Goal: Information Seeking & Learning: Learn about a topic

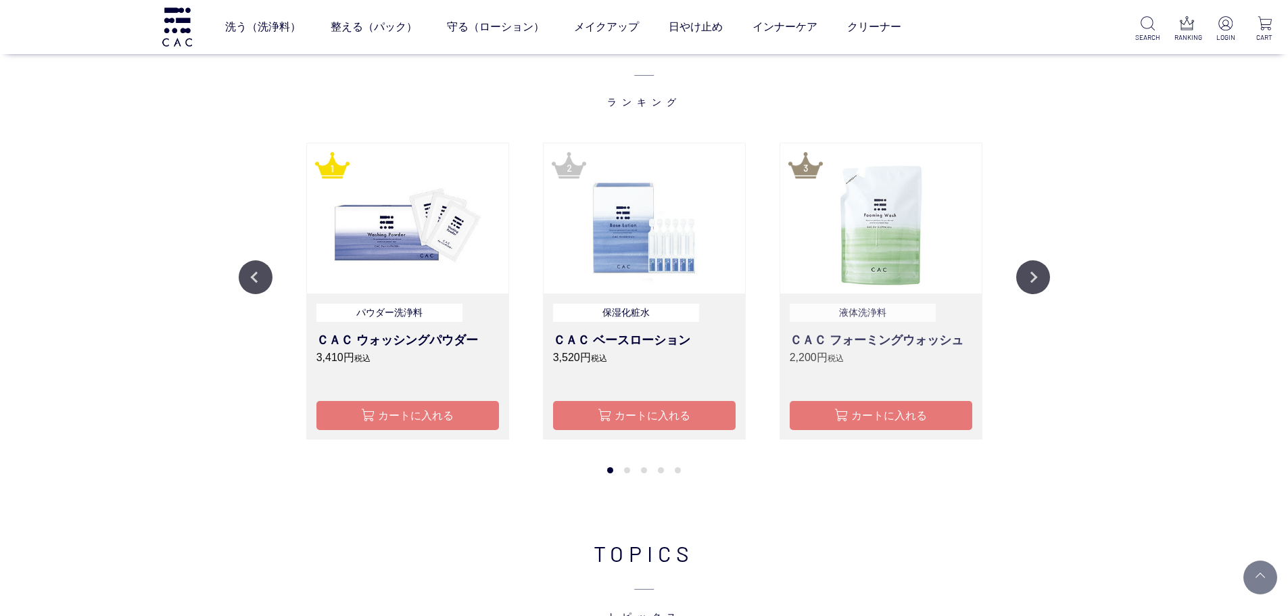
scroll to position [1690, 0]
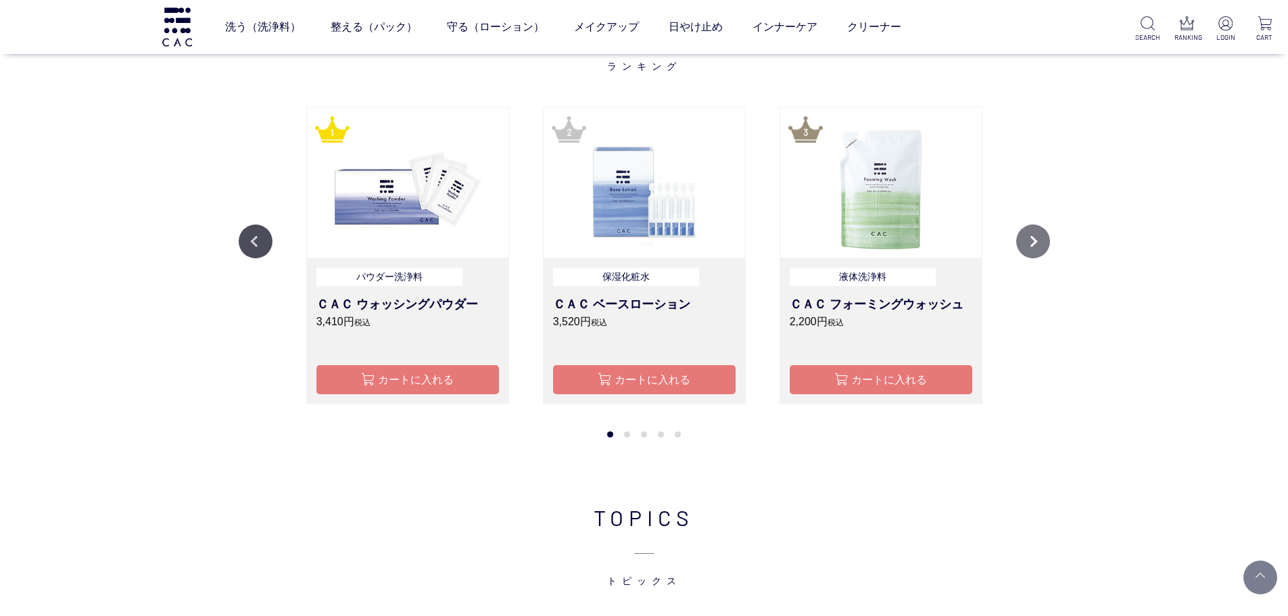
click at [1040, 253] on button "Next" at bounding box center [1033, 241] width 34 height 34
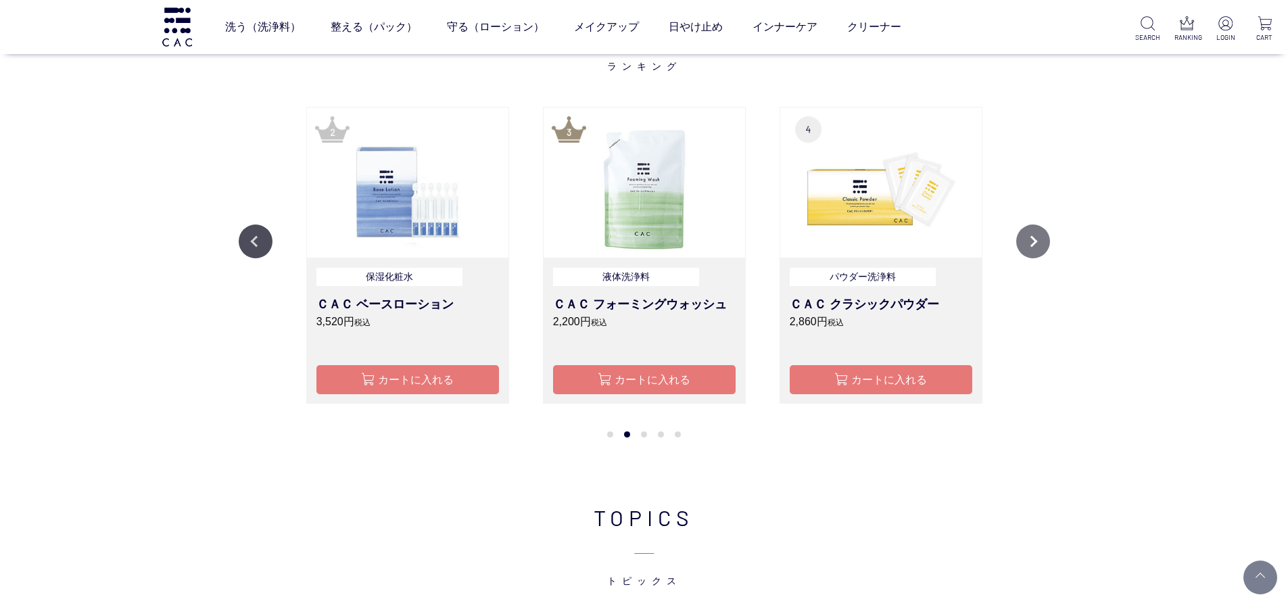
click at [1040, 253] on button "Next" at bounding box center [1033, 241] width 34 height 34
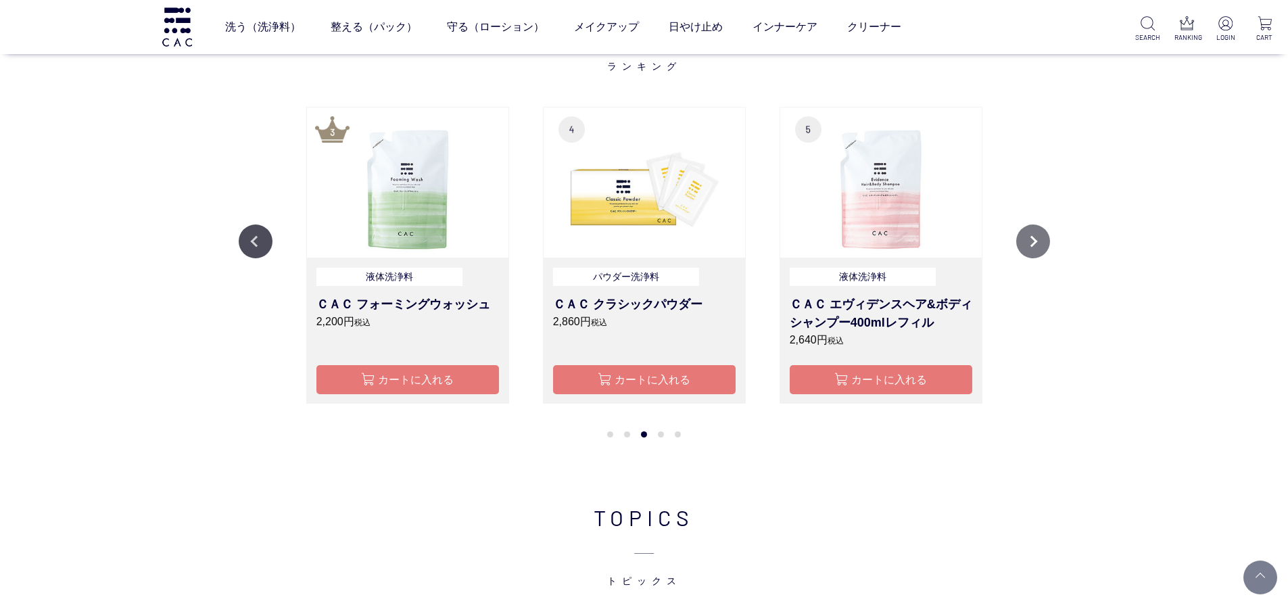
click at [1040, 253] on button "Next" at bounding box center [1033, 241] width 34 height 34
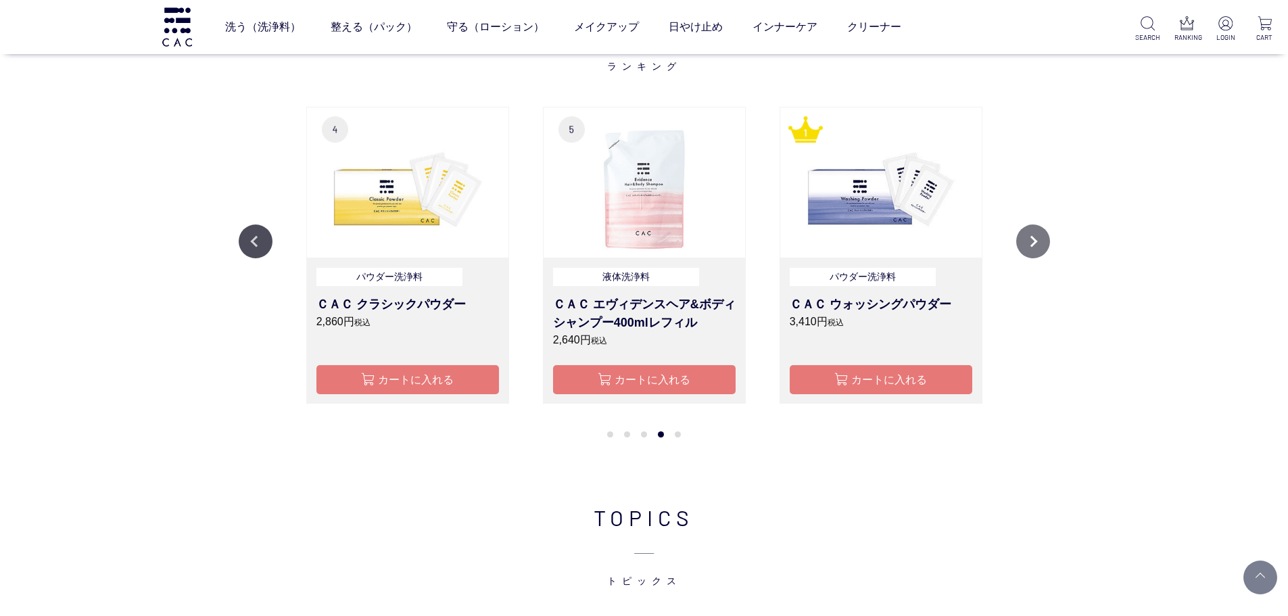
click at [1040, 253] on button "Next" at bounding box center [1033, 241] width 34 height 34
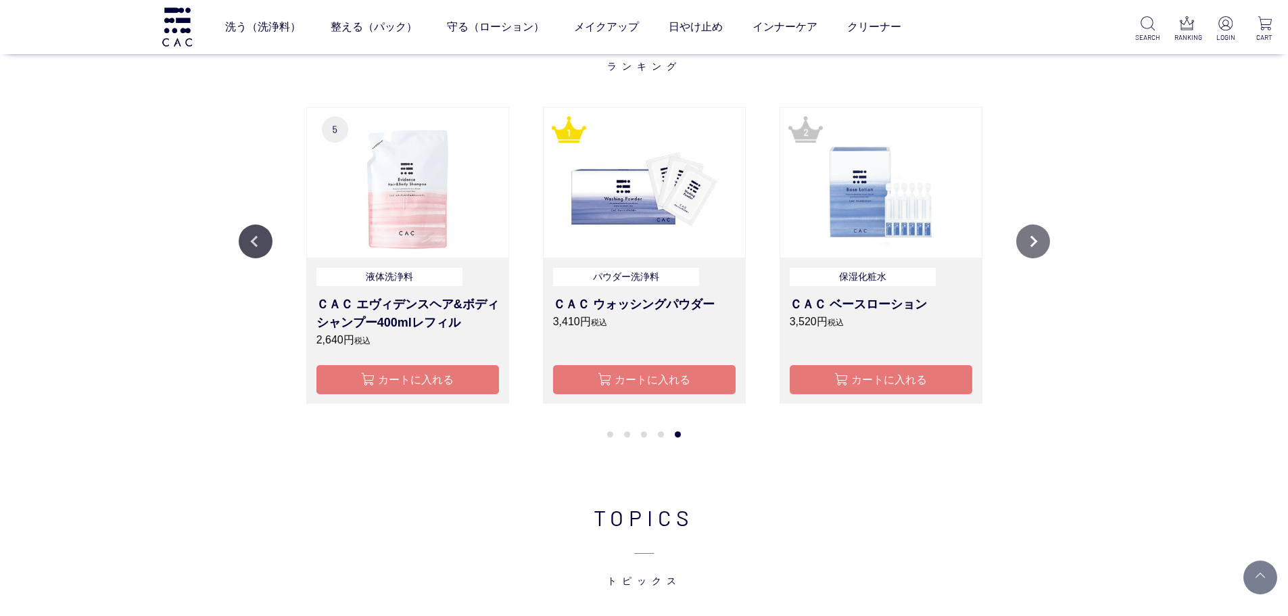
click at [1040, 253] on button "Next" at bounding box center [1033, 241] width 34 height 34
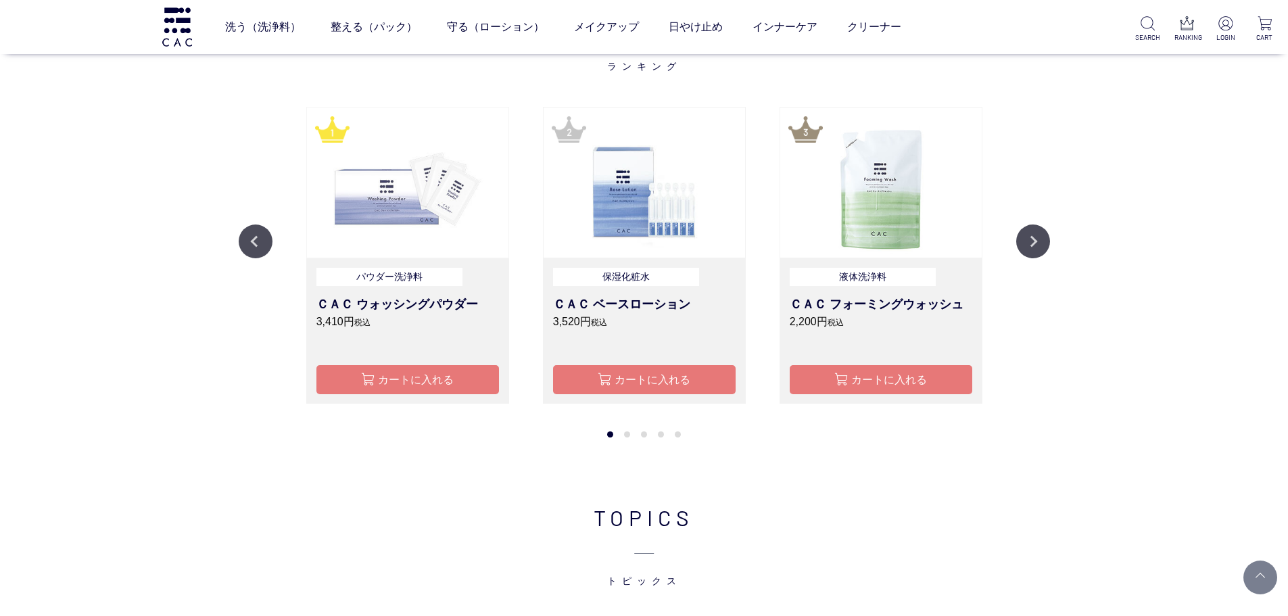
click at [487, 238] on img at bounding box center [407, 182] width 201 height 150
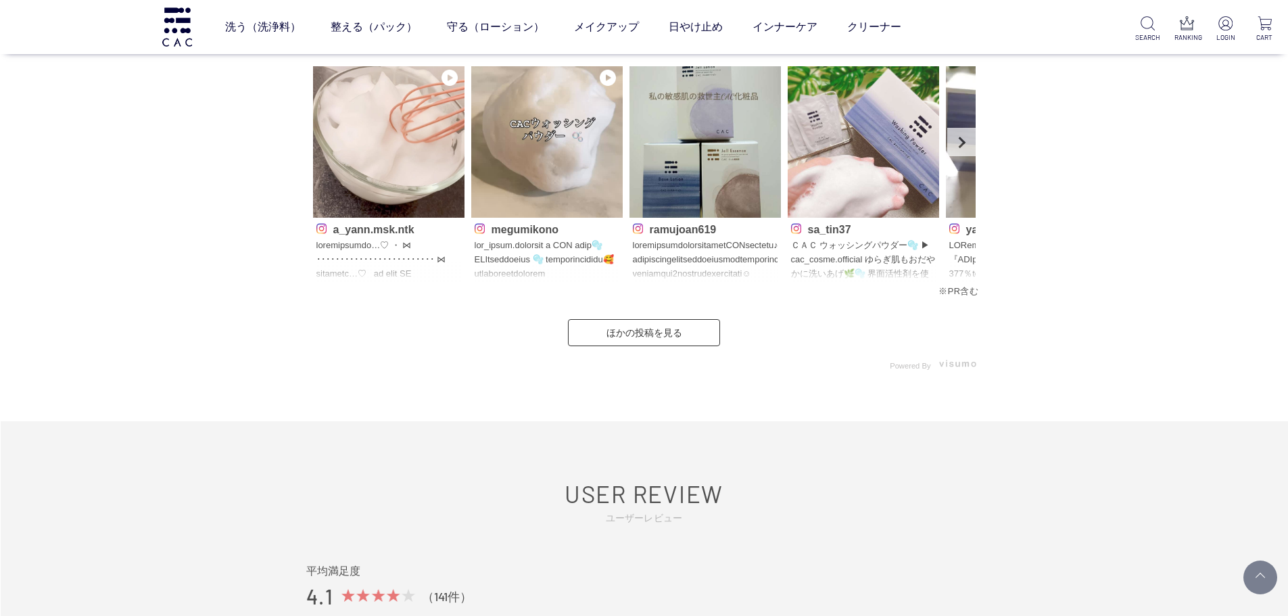
scroll to position [6355, 0]
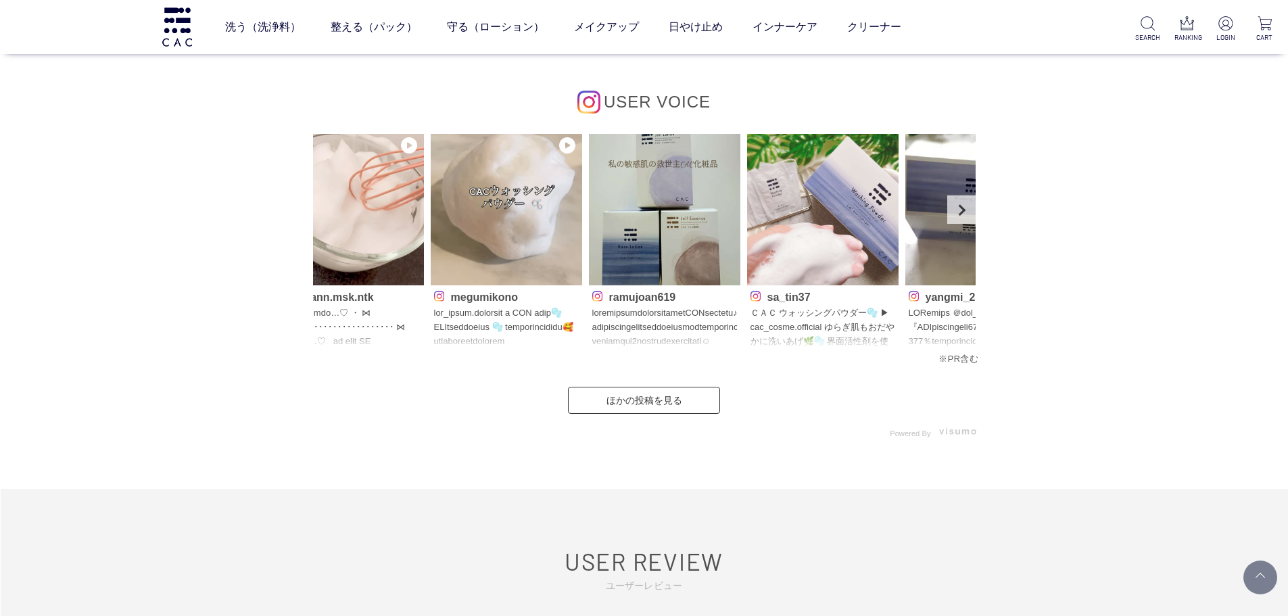
drag, startPoint x: 744, startPoint y: 327, endPoint x: 383, endPoint y: 329, distance: 361.0
click at [592, 329] on p at bounding box center [664, 327] width 145 height 43
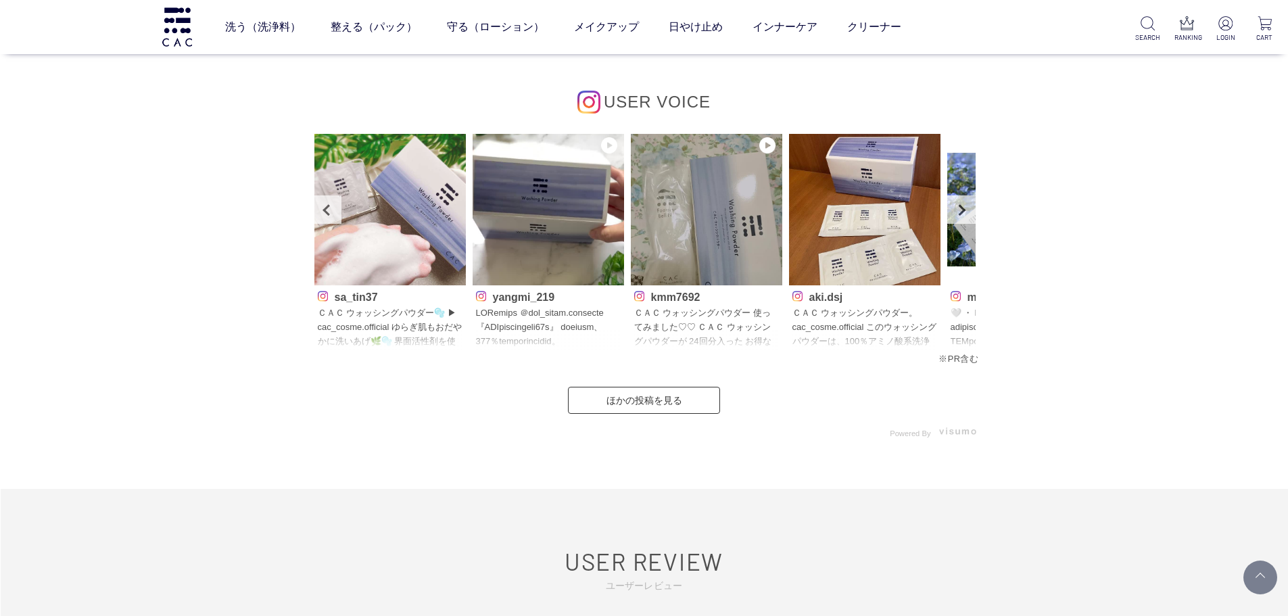
drag, startPoint x: 685, startPoint y: 322, endPoint x: 1009, endPoint y: 317, distance: 323.9
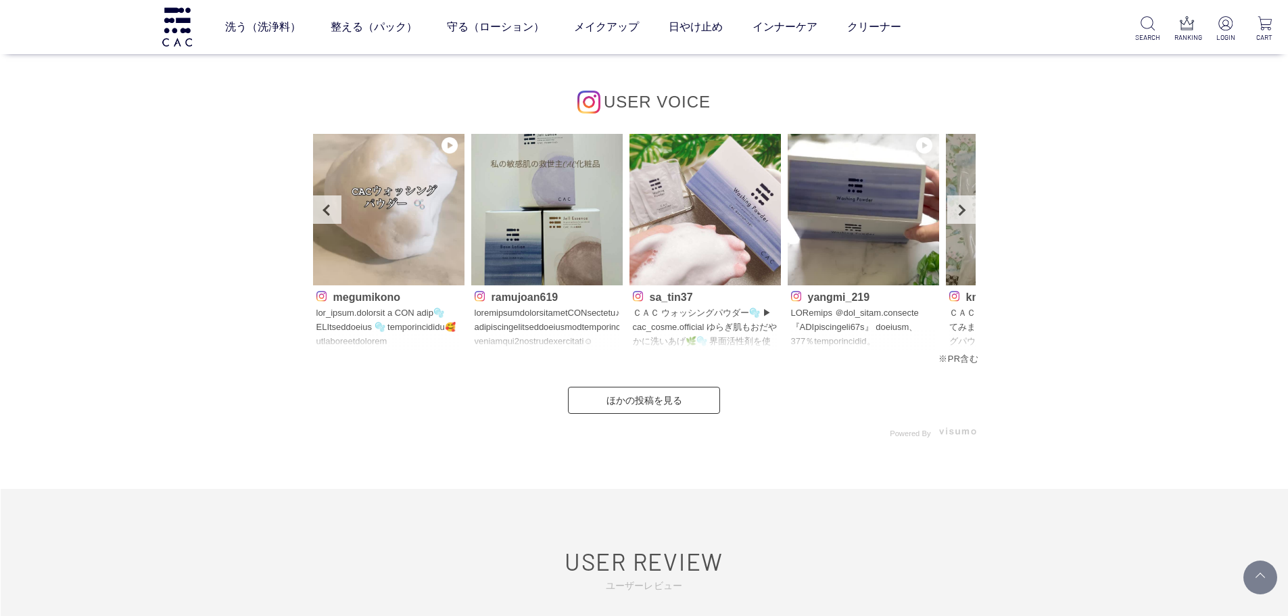
click at [512, 305] on div "ramujoan619" at bounding box center [546, 318] width 151 height 66
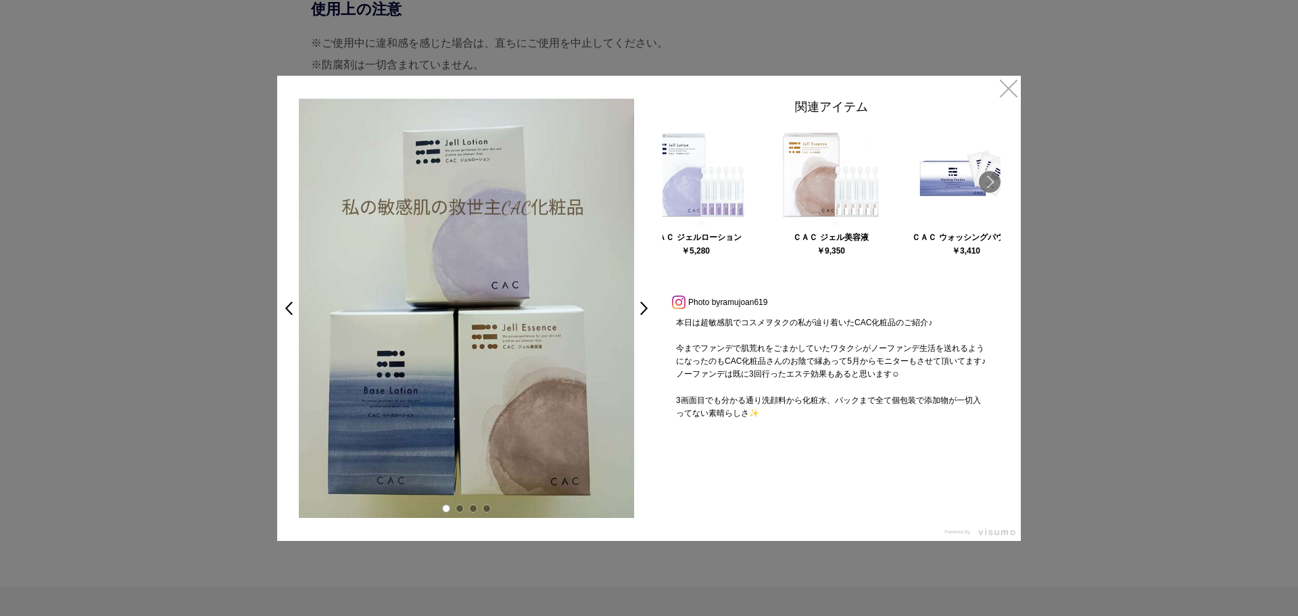
drag, startPoint x: 911, startPoint y: 192, endPoint x: 648, endPoint y: 196, distance: 263.7
click at [662, 193] on div "関連アイテム ＣＡＣ ベースローション ￥3,520 ＣＡＣ ジェルローション ￥5,280 ＣＡＣ ジェル美容液 ￥9,350" at bounding box center [832, 266] width 352 height 335
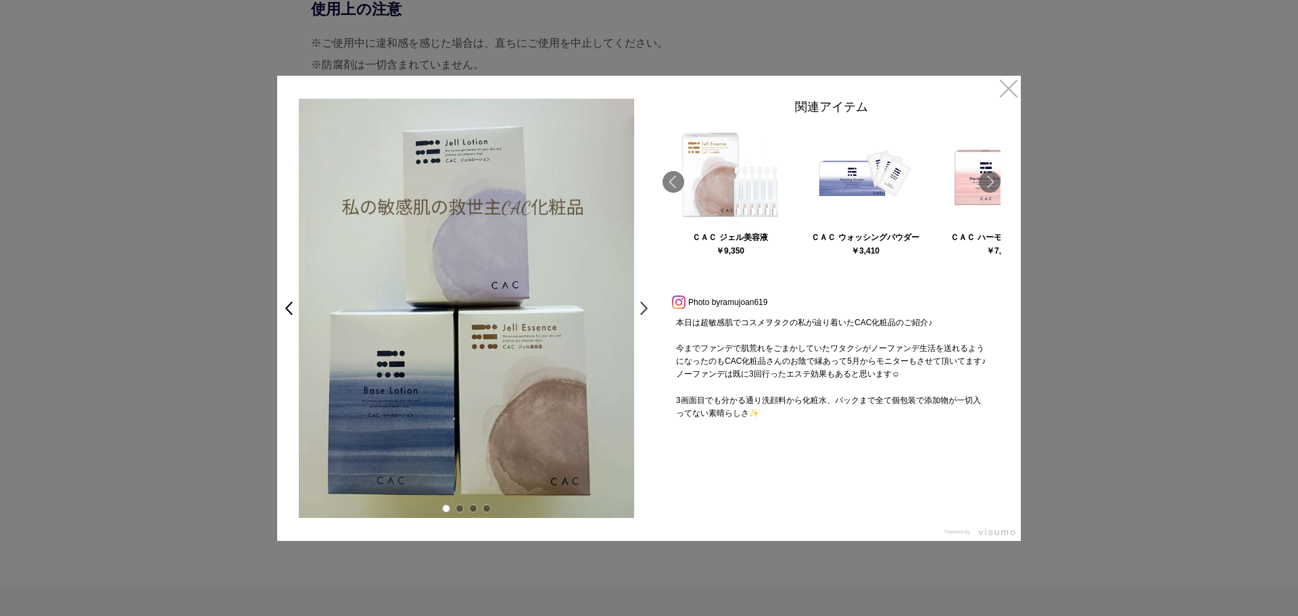
click at [642, 315] on link ">" at bounding box center [647, 308] width 19 height 24
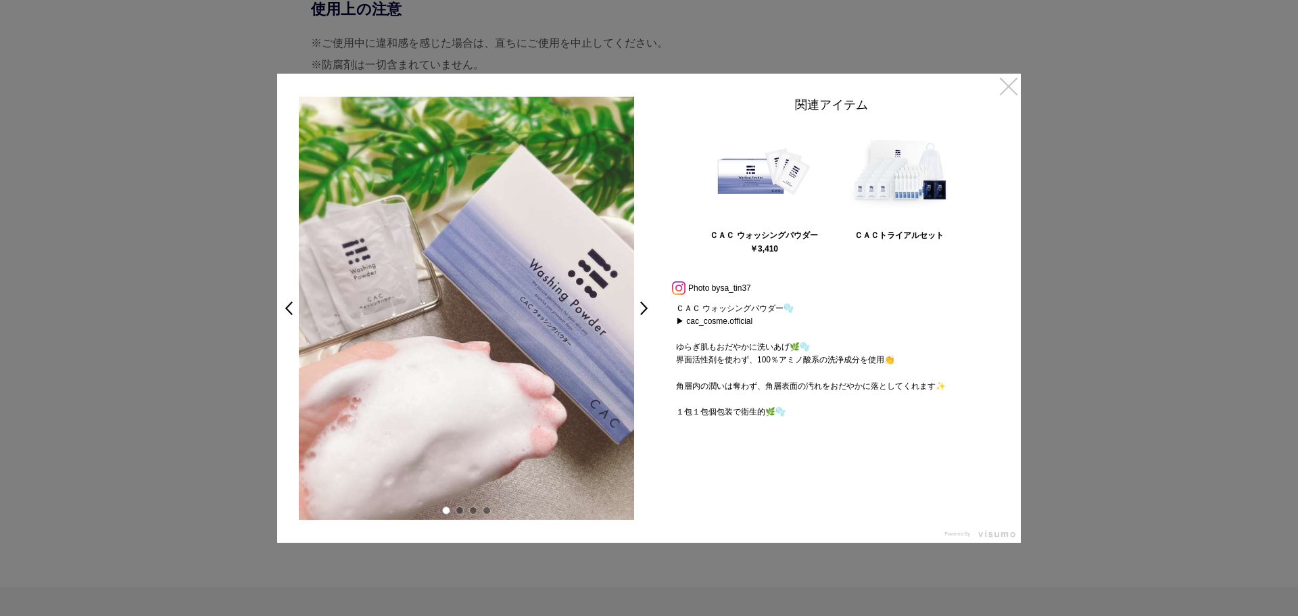
click at [1001, 84] on link "×" at bounding box center [1009, 85] width 24 height 24
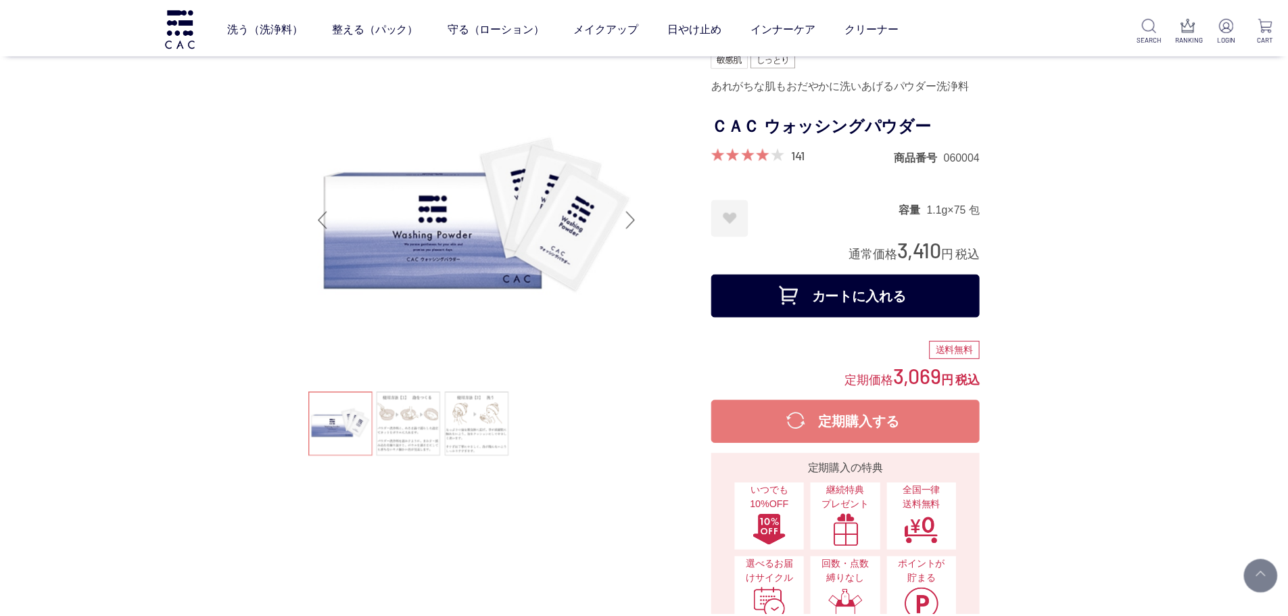
scroll to position [6355, 0]
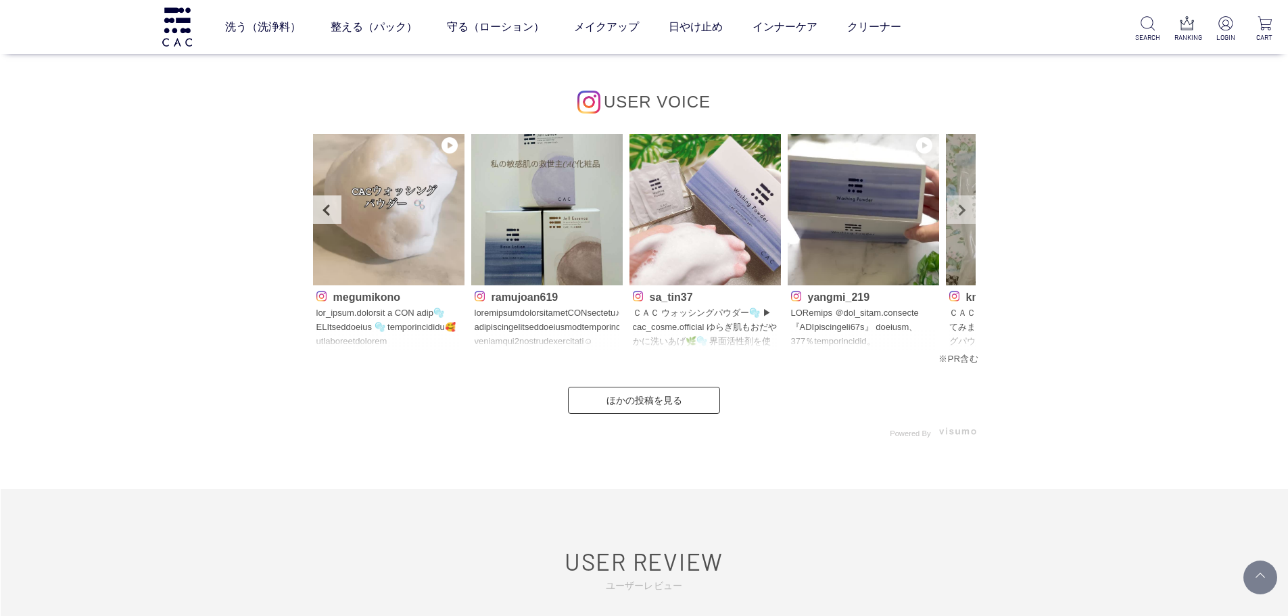
click at [967, 214] on link "Next" at bounding box center [961, 209] width 28 height 28
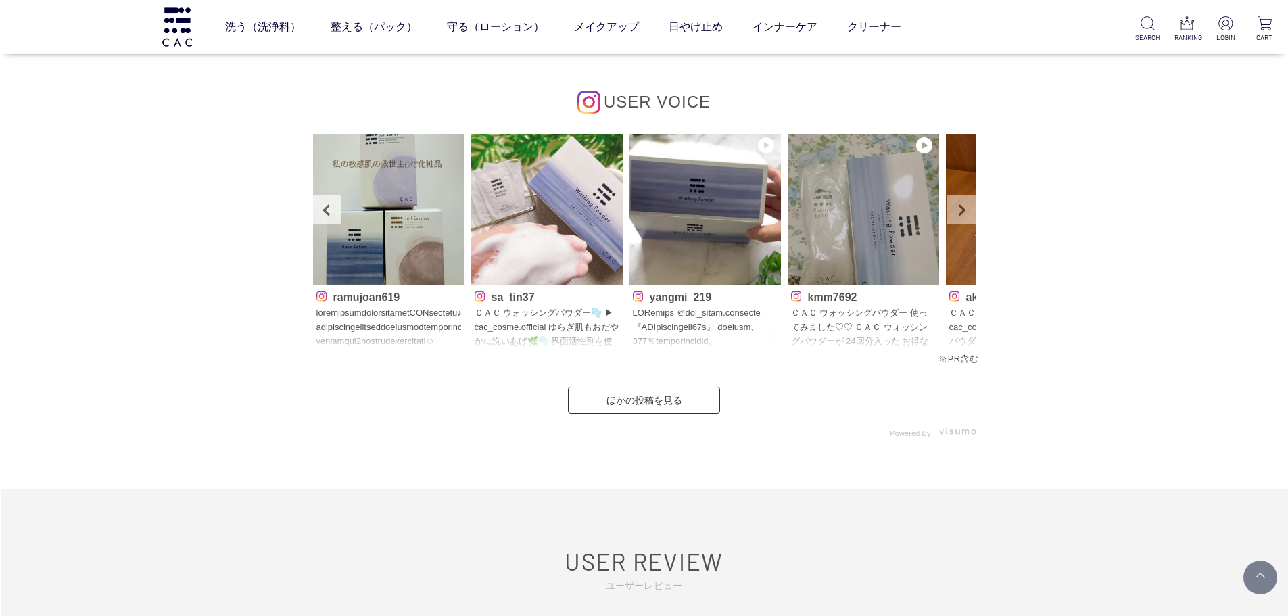
click at [967, 214] on link "Next" at bounding box center [961, 209] width 28 height 28
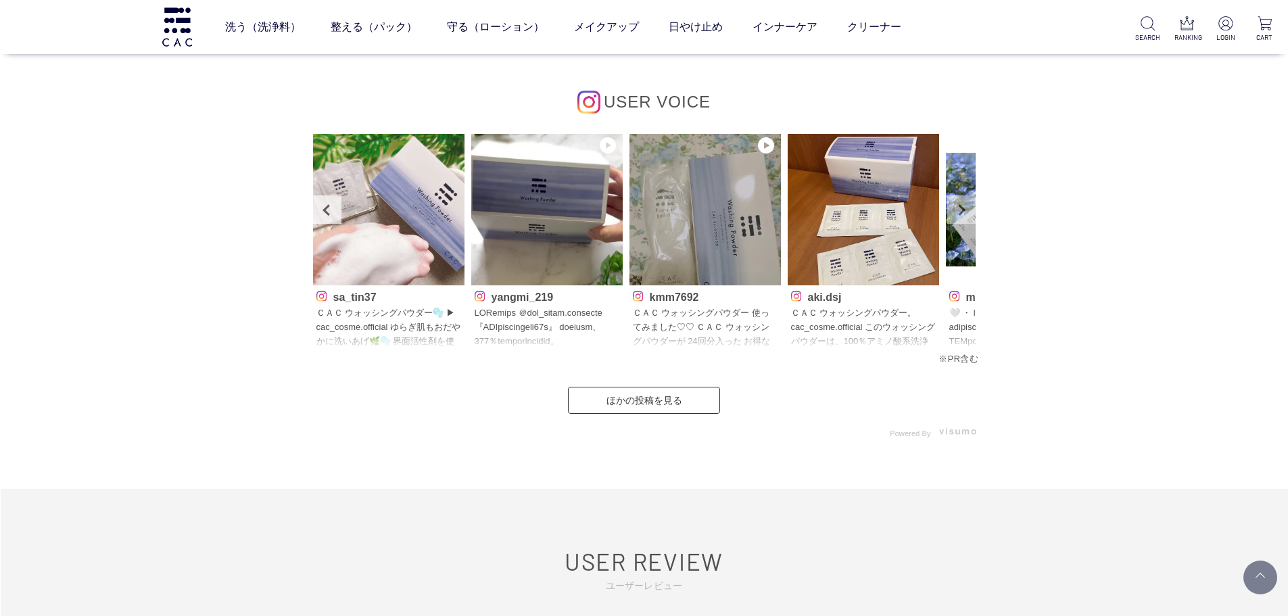
click at [967, 214] on link "Next" at bounding box center [961, 209] width 28 height 28
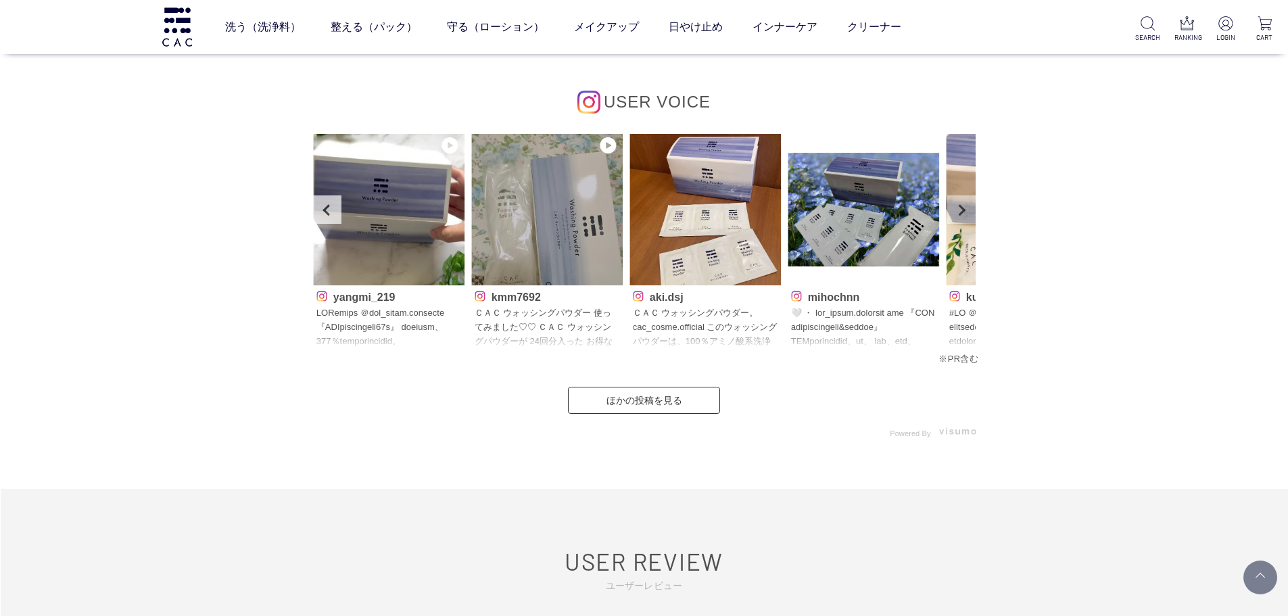
click at [967, 214] on link "Next" at bounding box center [961, 209] width 28 height 28
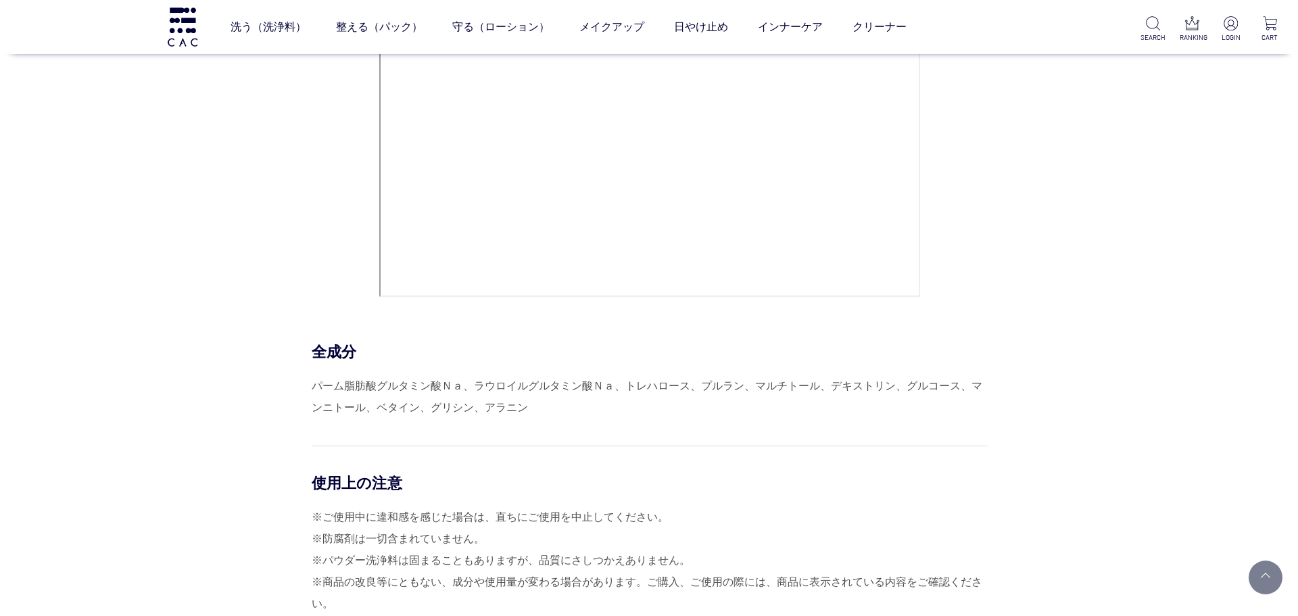
scroll to position [5679, 0]
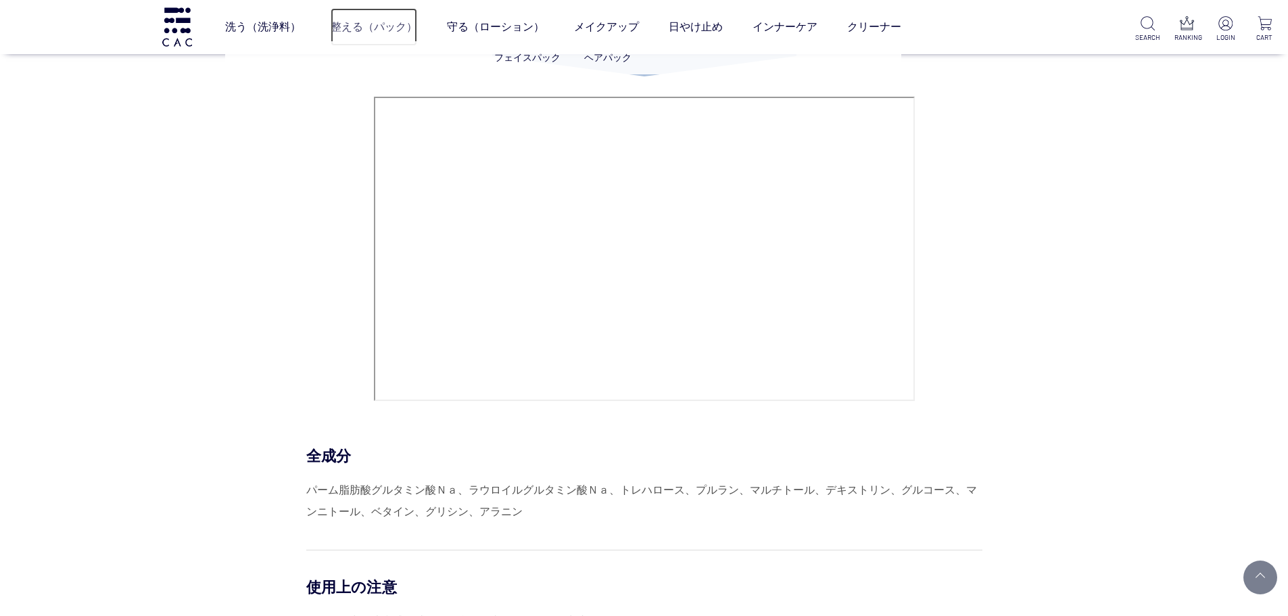
click at [345, 22] on link "整える（パック）" at bounding box center [374, 27] width 87 height 38
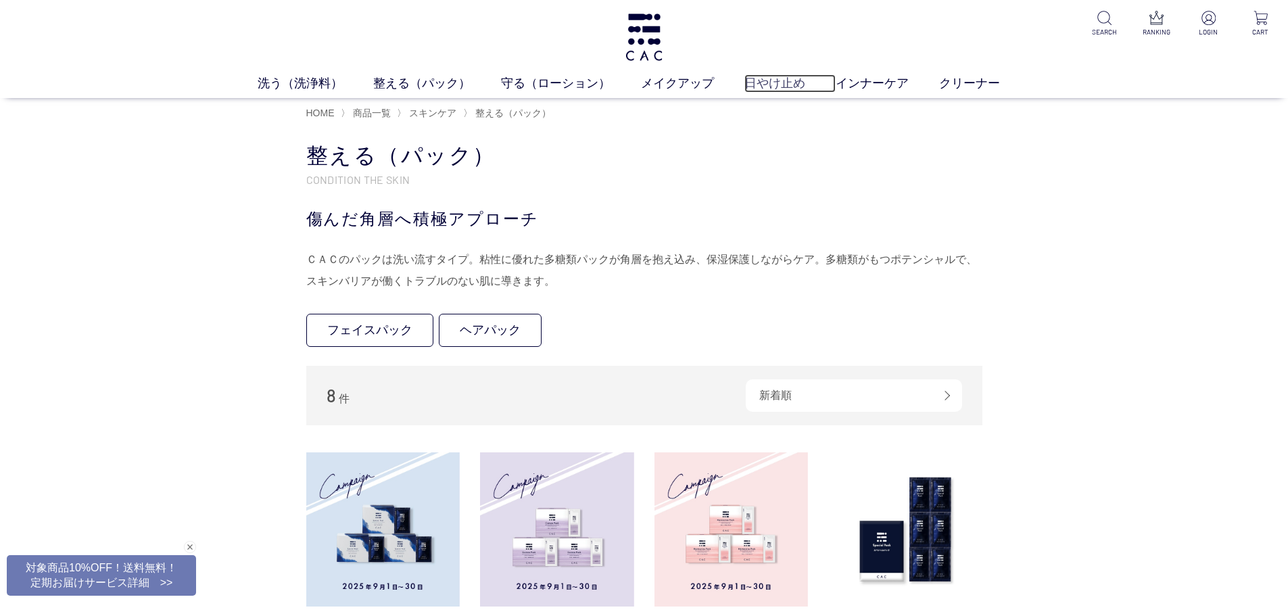
click at [773, 80] on link "日やけ止め" at bounding box center [789, 83] width 91 height 18
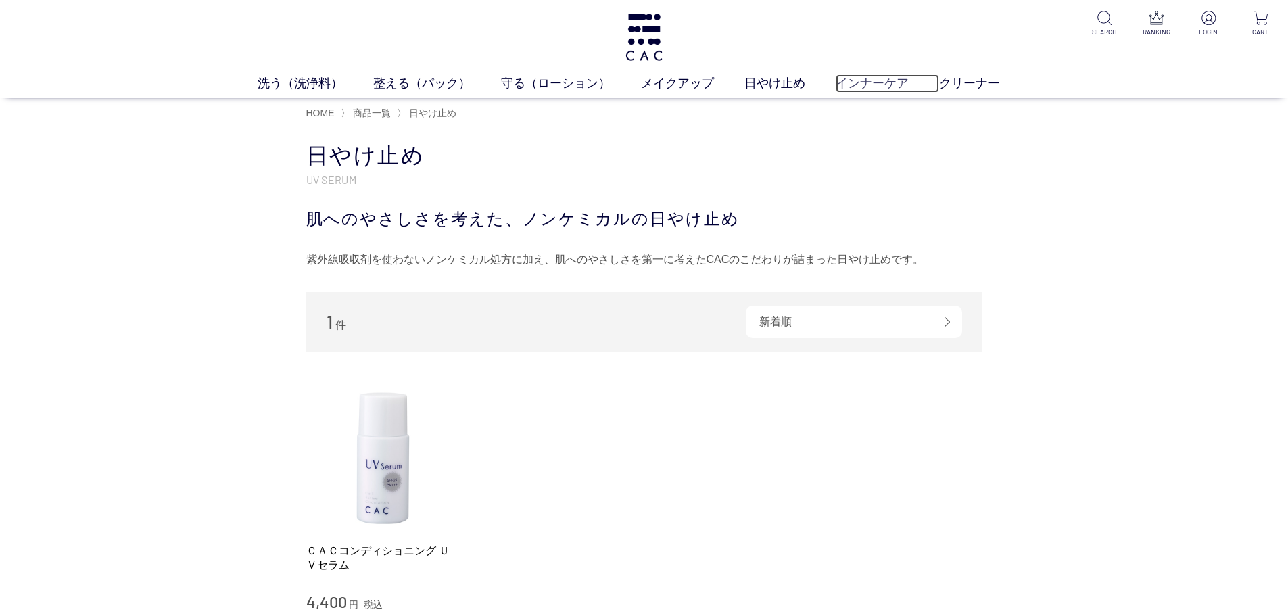
click at [850, 78] on link "インナーケア" at bounding box center [887, 83] width 103 height 18
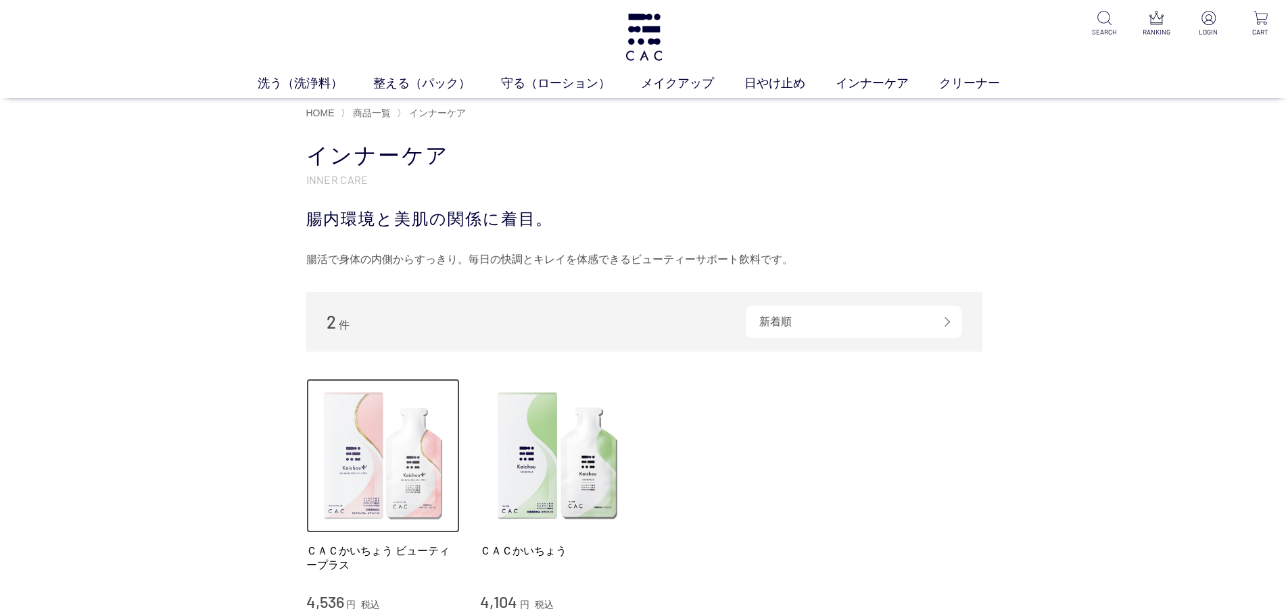
click at [372, 481] on img at bounding box center [383, 456] width 154 height 154
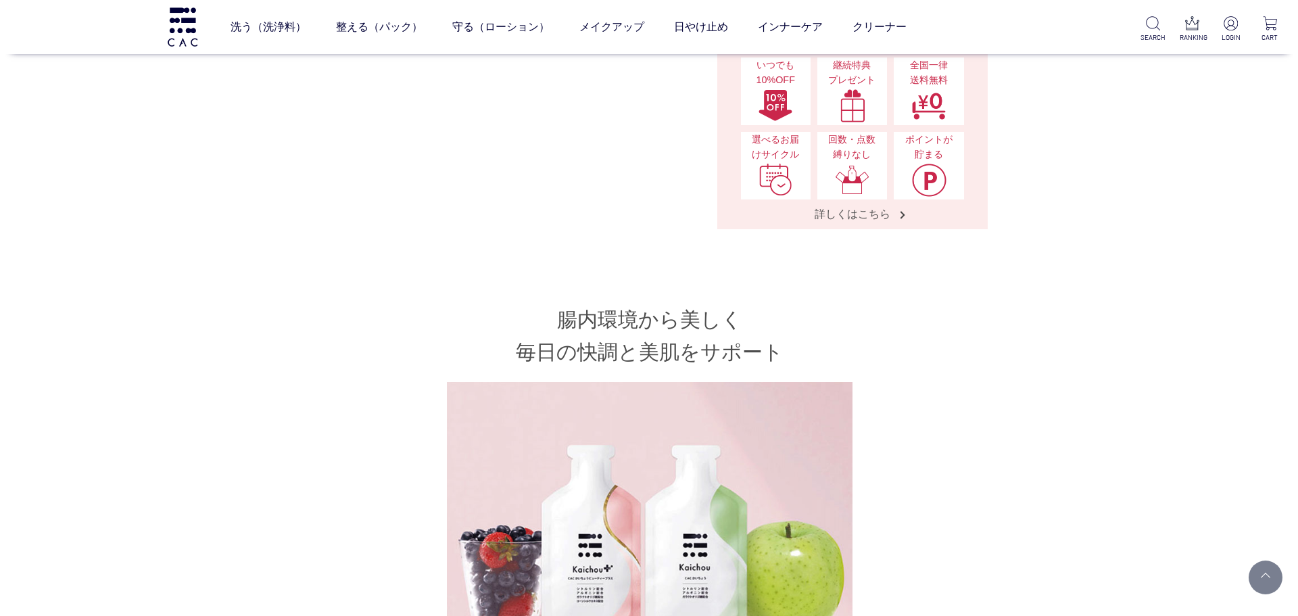
scroll to position [270, 0]
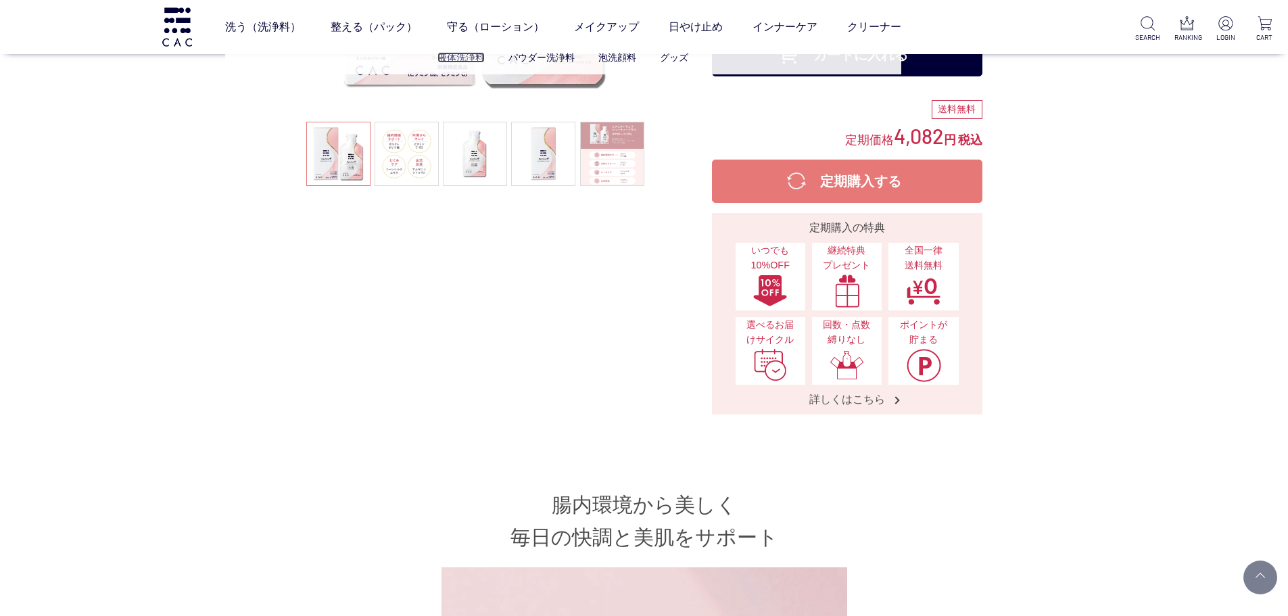
click at [461, 59] on link "液体洗浄料" at bounding box center [460, 57] width 47 height 11
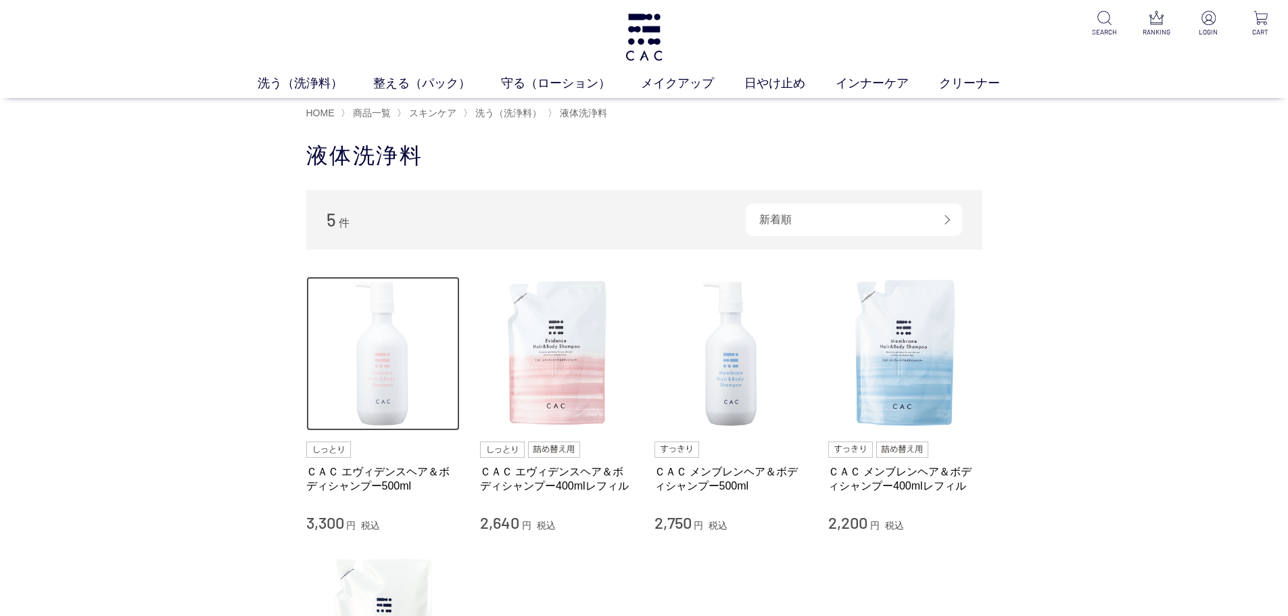
click at [366, 350] on img at bounding box center [383, 354] width 154 height 154
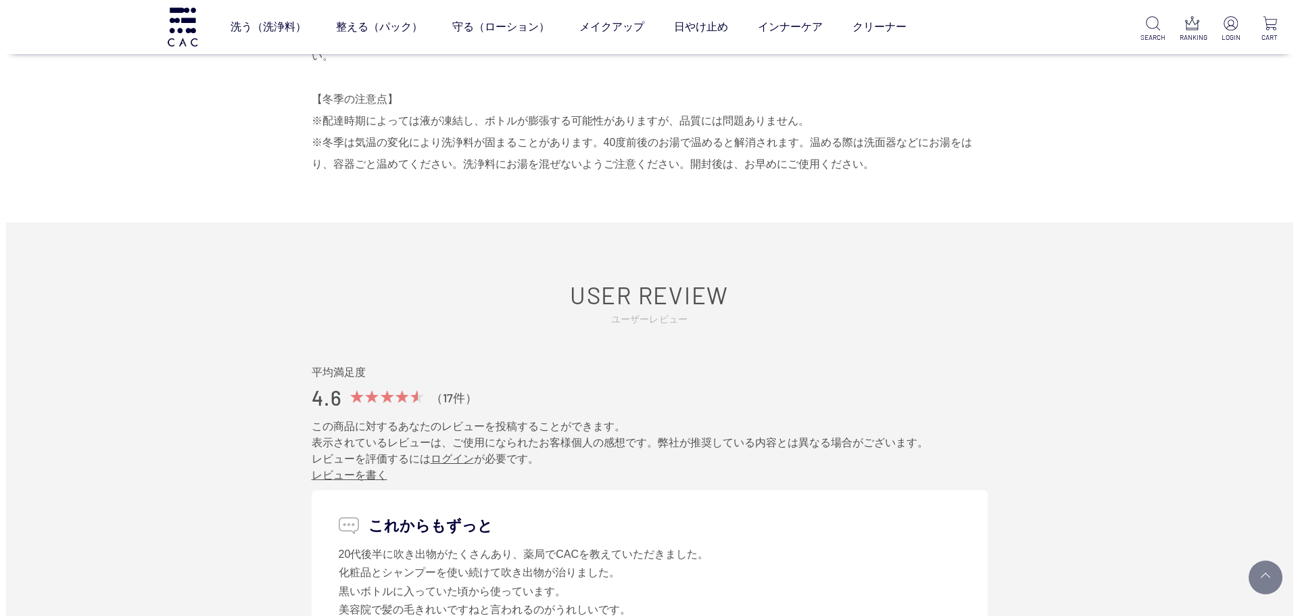
scroll to position [1690, 0]
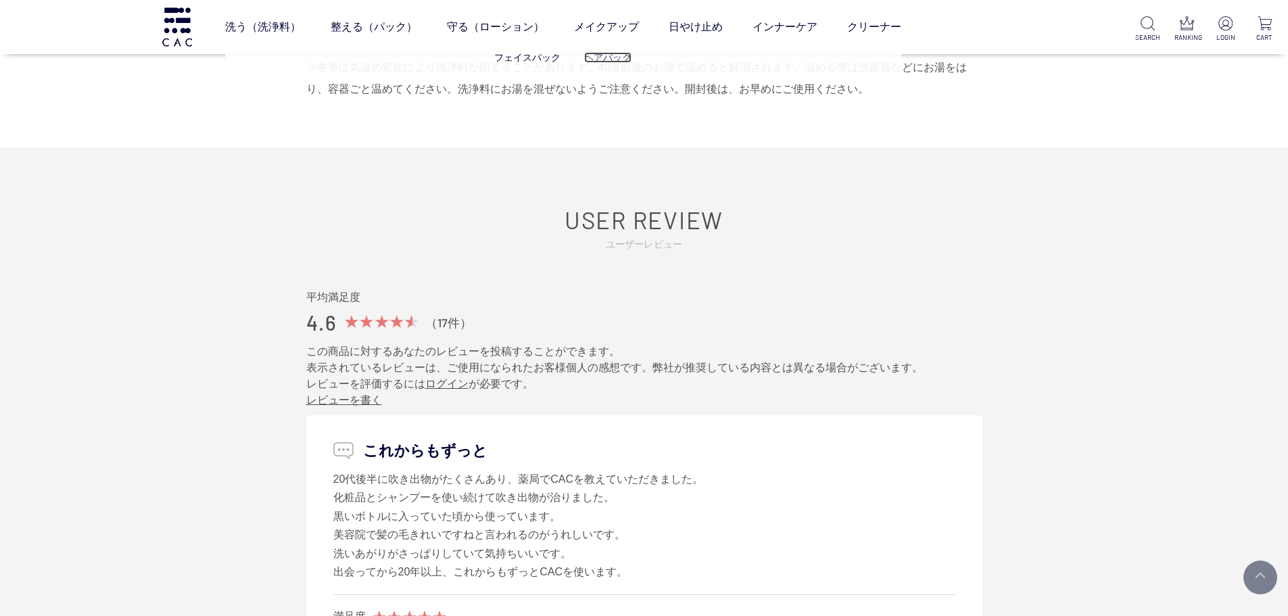
click at [609, 52] on link "ヘアパック" at bounding box center [607, 57] width 47 height 11
click at [241, 22] on link "洗う（洗浄料）" at bounding box center [267, 27] width 76 height 38
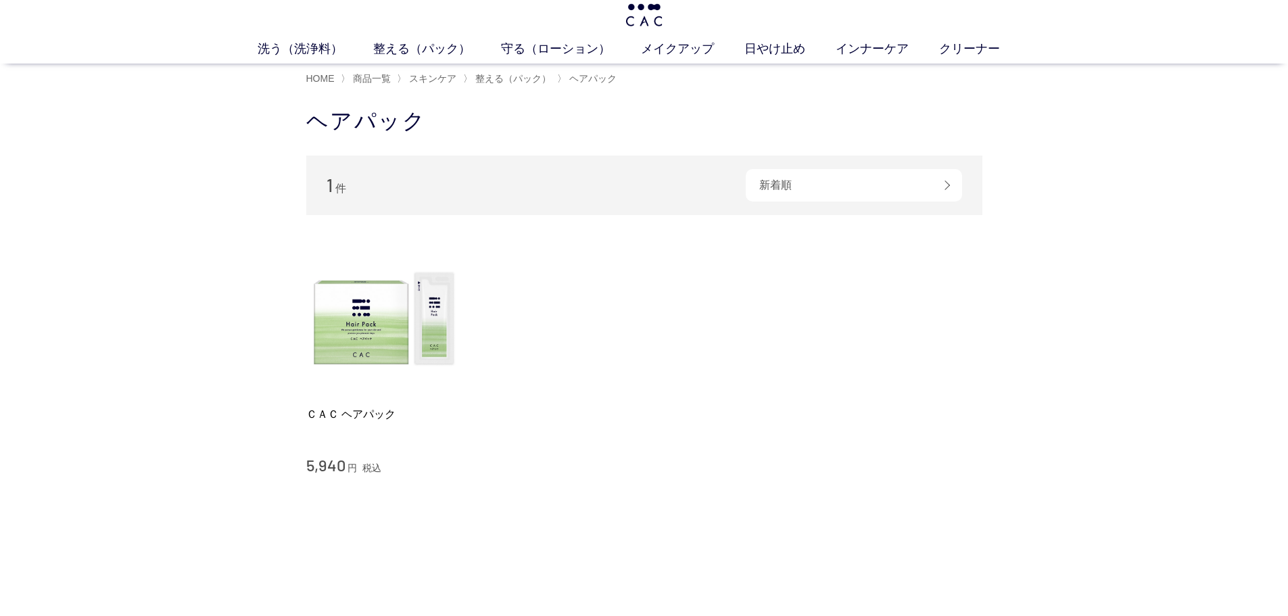
scroll to position [68, 0]
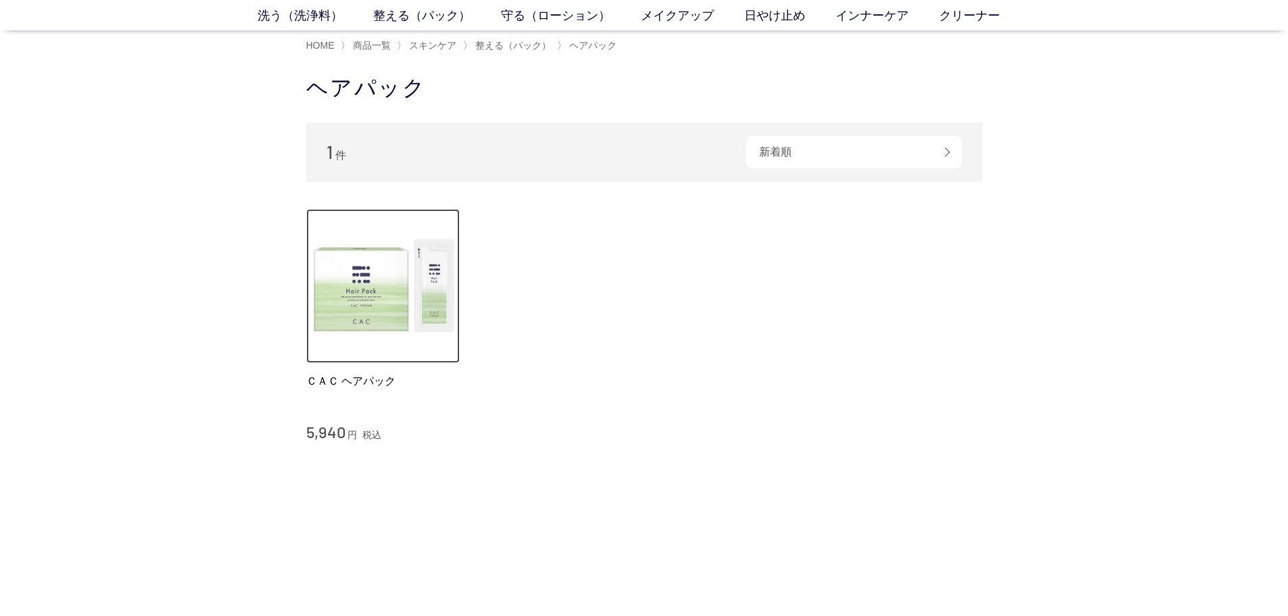
click at [408, 319] on img at bounding box center [383, 286] width 154 height 154
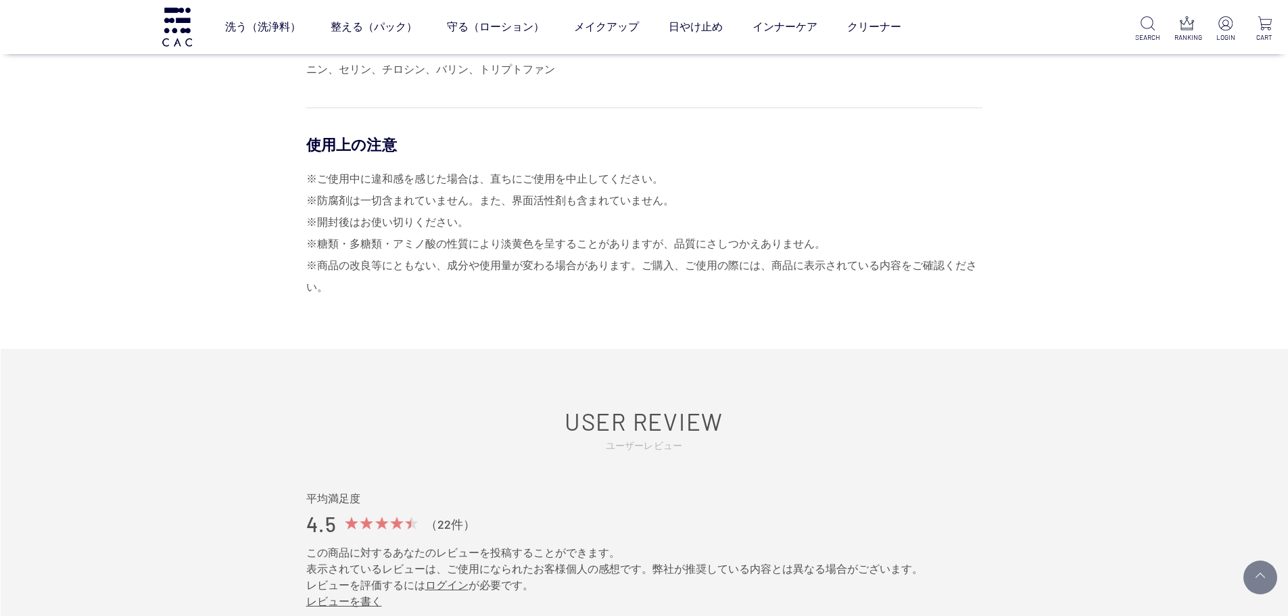
scroll to position [676, 0]
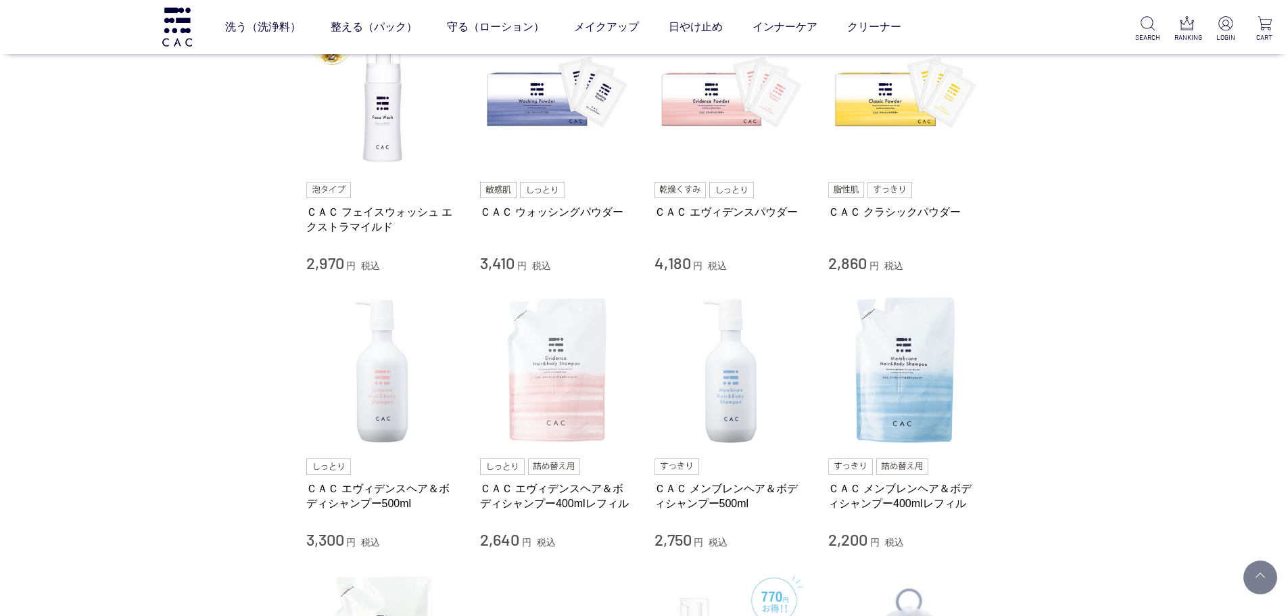
scroll to position [338, 0]
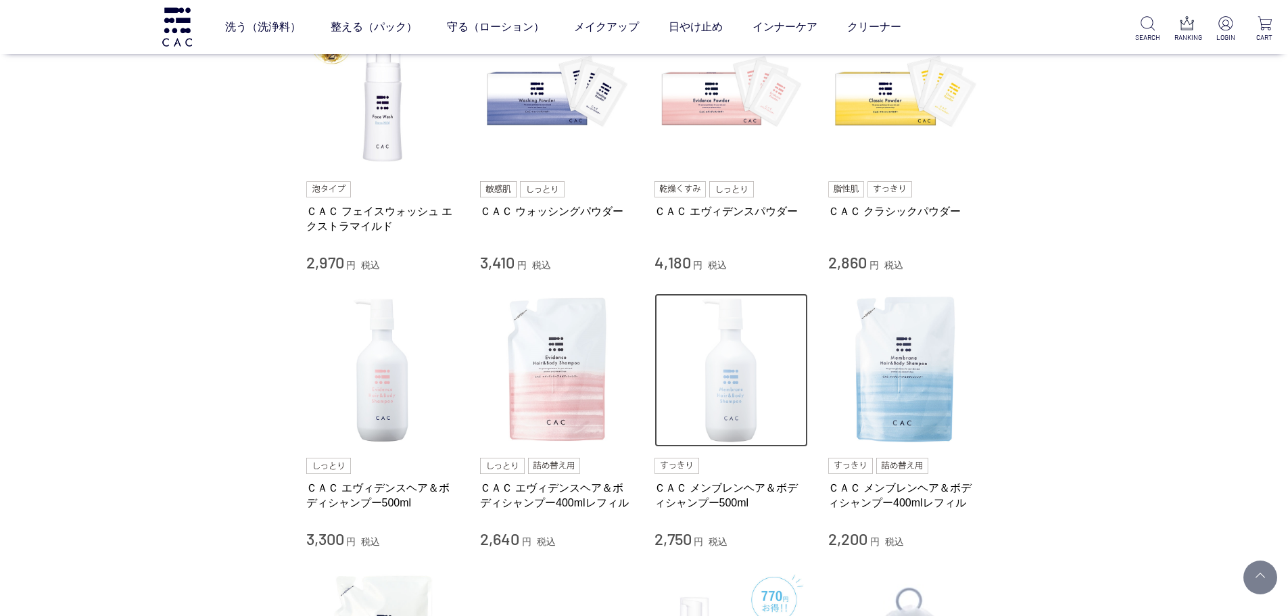
click at [728, 381] on img at bounding box center [731, 370] width 154 height 154
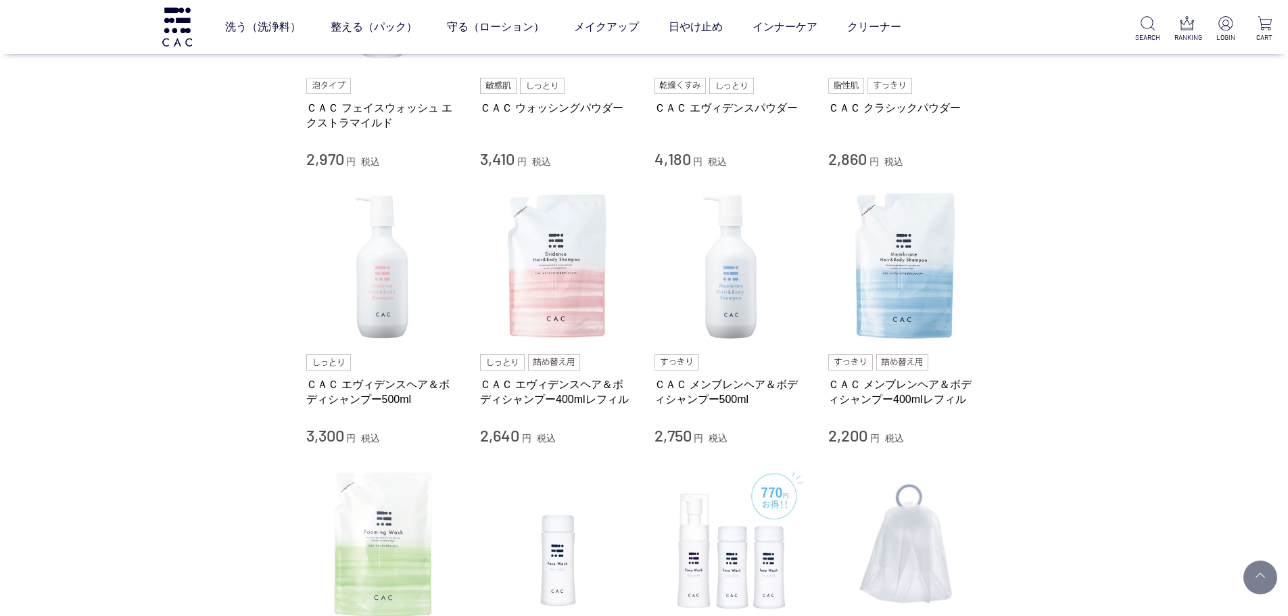
scroll to position [541, 0]
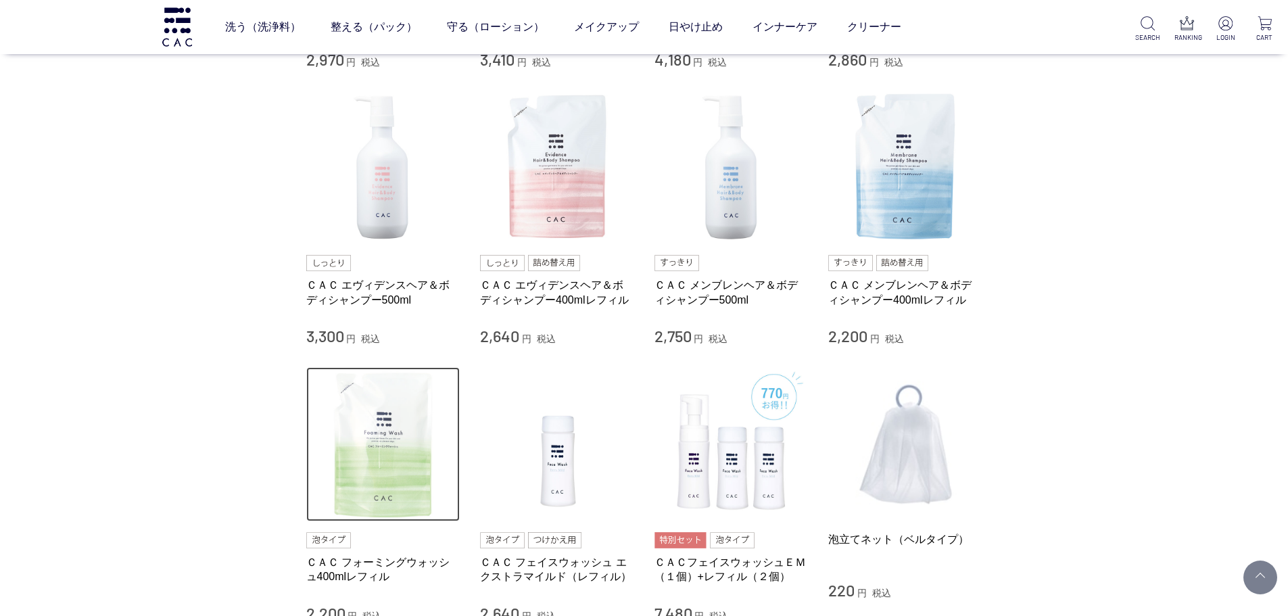
click at [404, 416] on img at bounding box center [383, 444] width 154 height 154
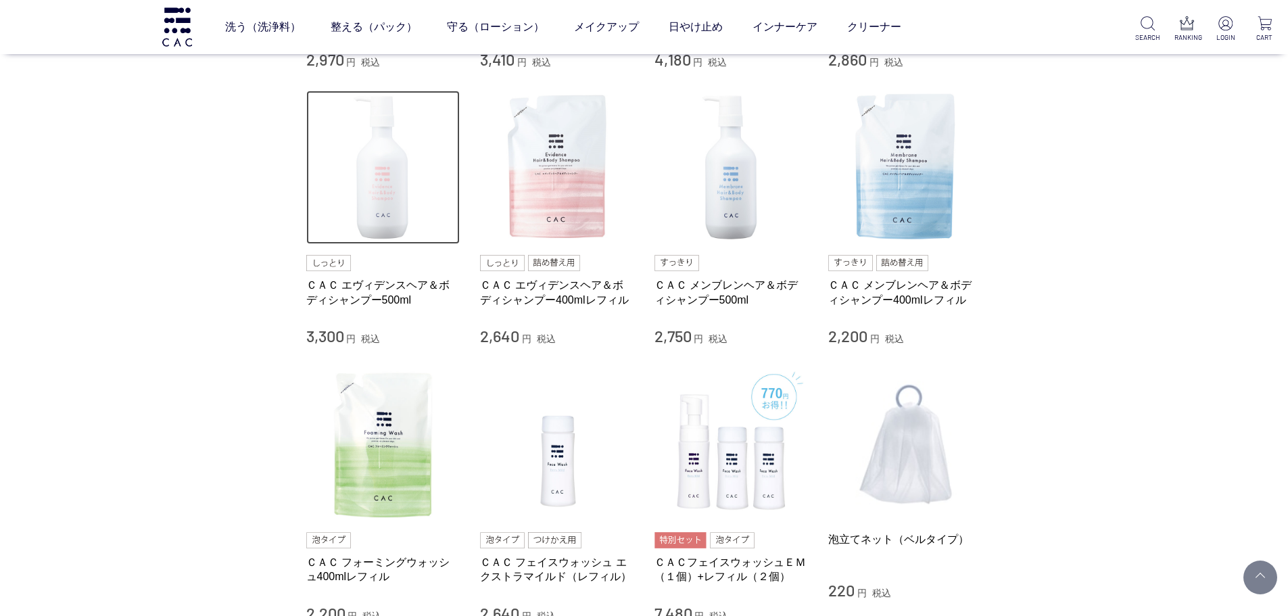
click at [368, 185] on img at bounding box center [383, 168] width 154 height 154
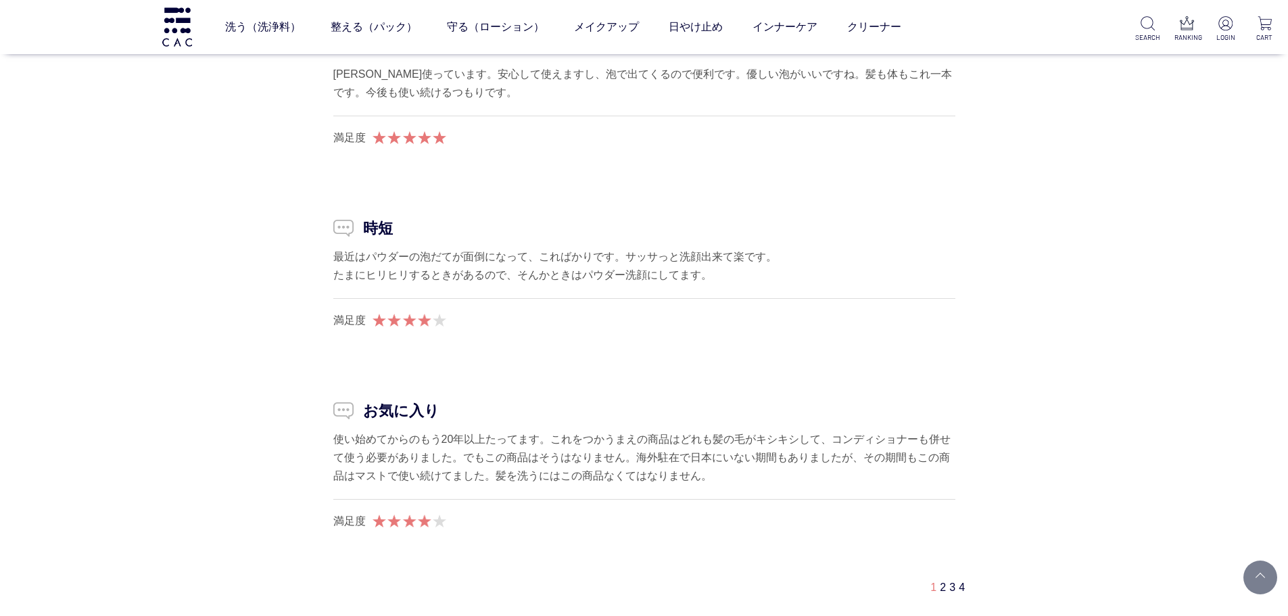
scroll to position [3380, 0]
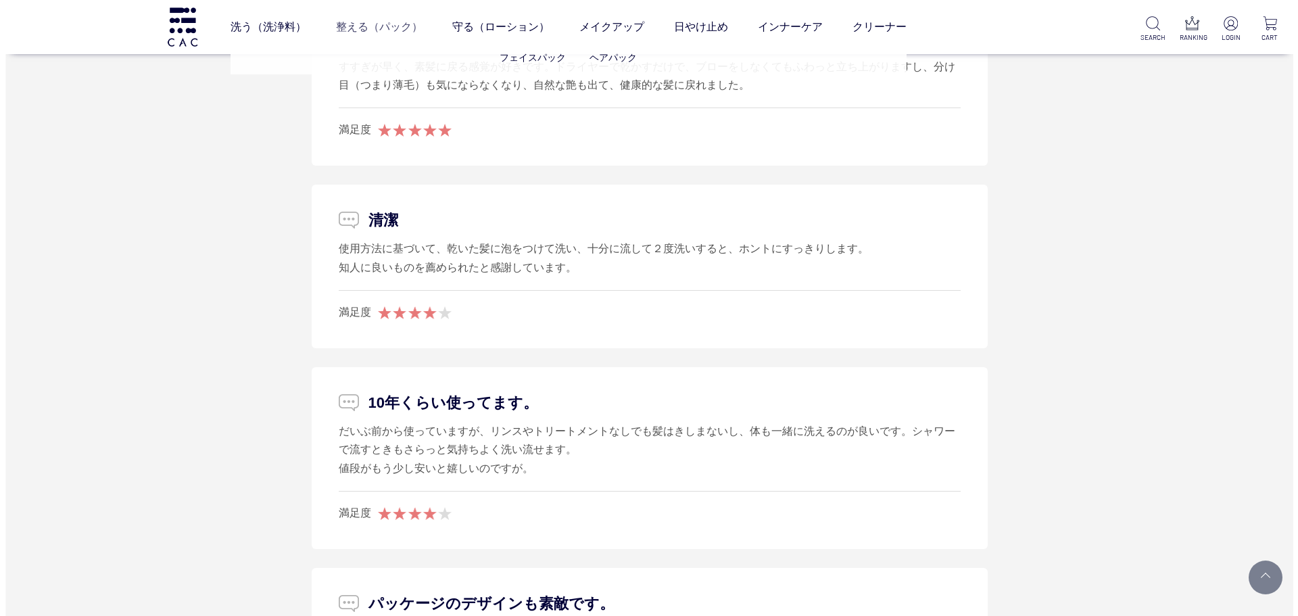
scroll to position [3313, 0]
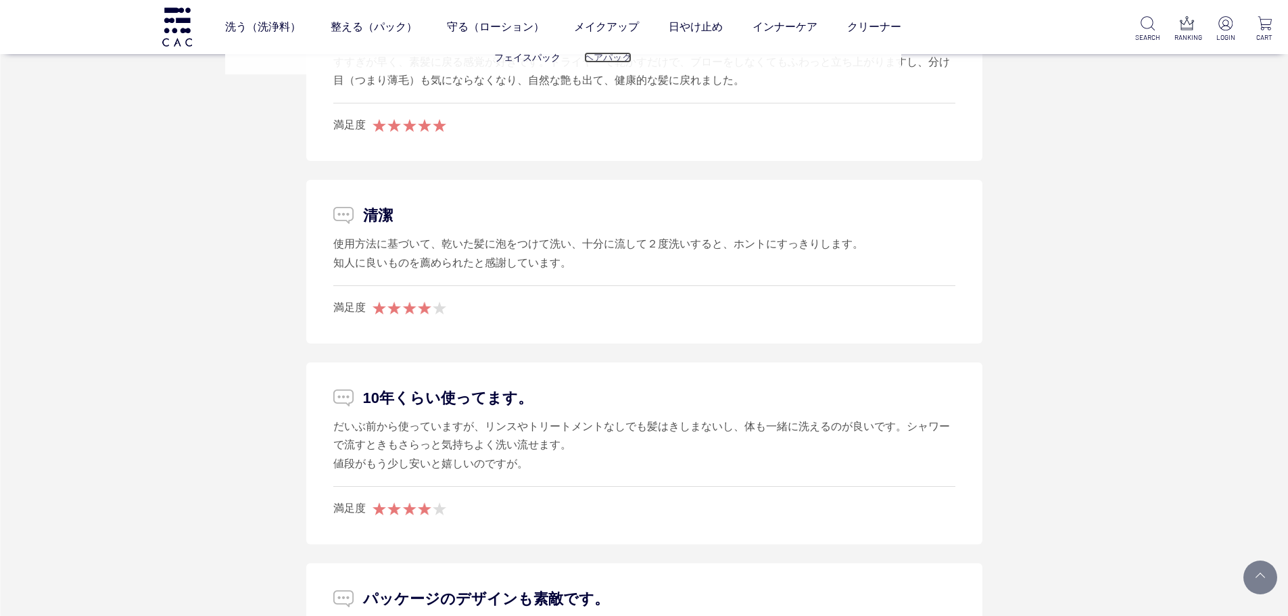
click at [599, 57] on link "ヘアパック" at bounding box center [607, 57] width 47 height 11
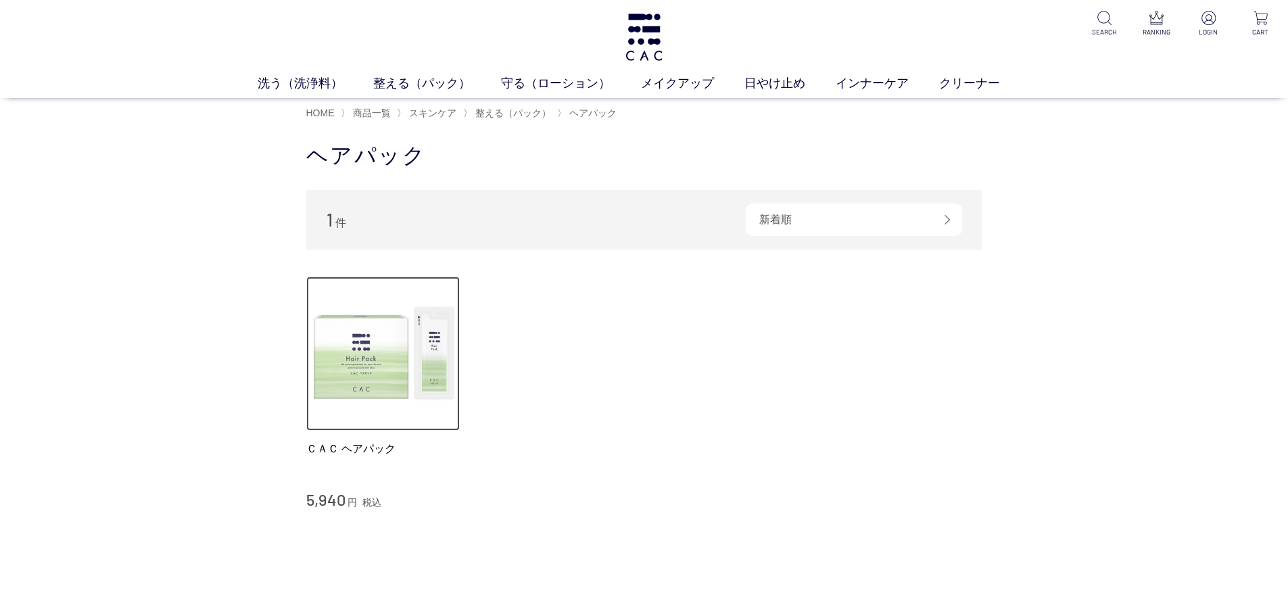
click at [412, 339] on img at bounding box center [383, 354] width 154 height 154
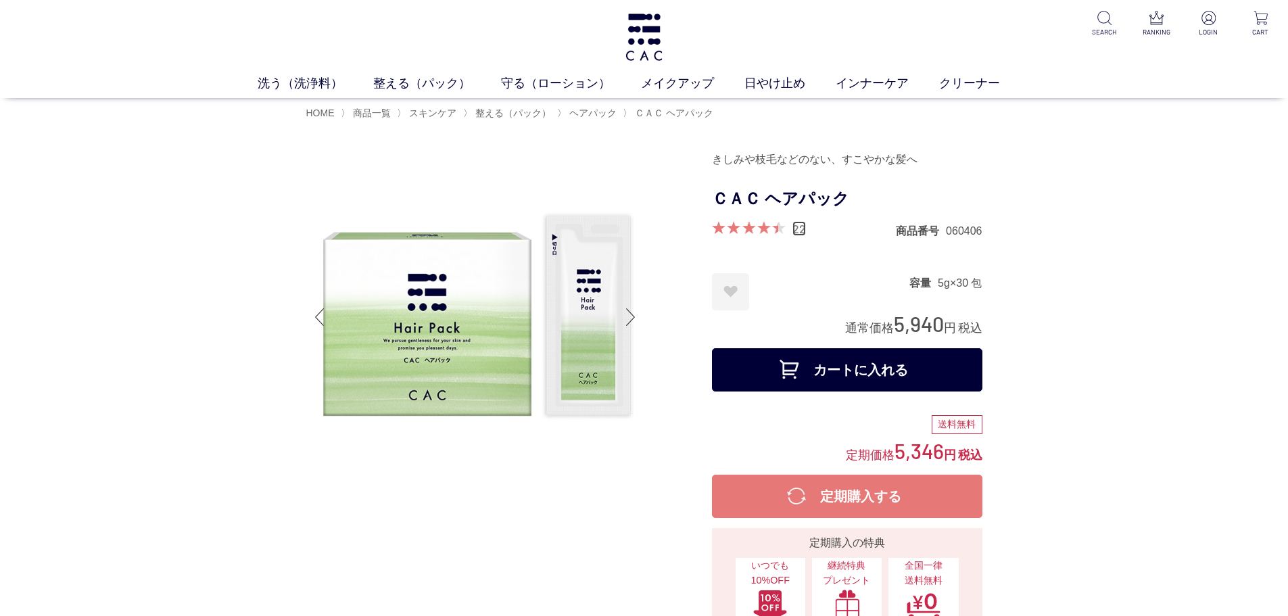
click at [796, 226] on link "22" at bounding box center [799, 228] width 14 height 15
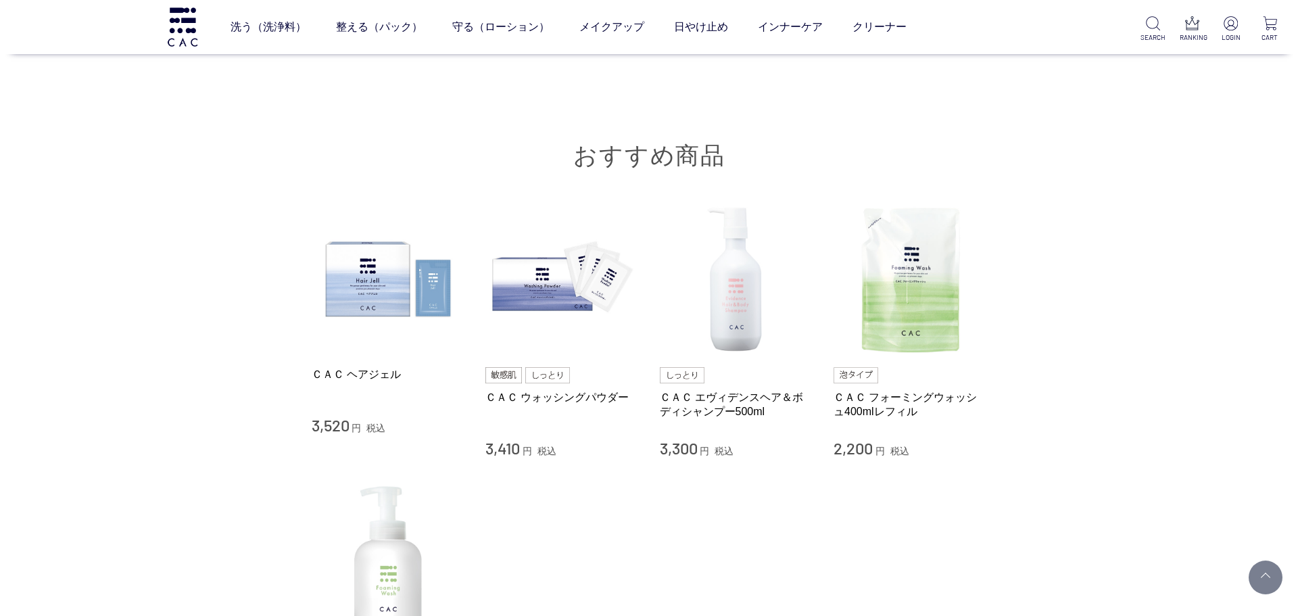
scroll to position [3313, 0]
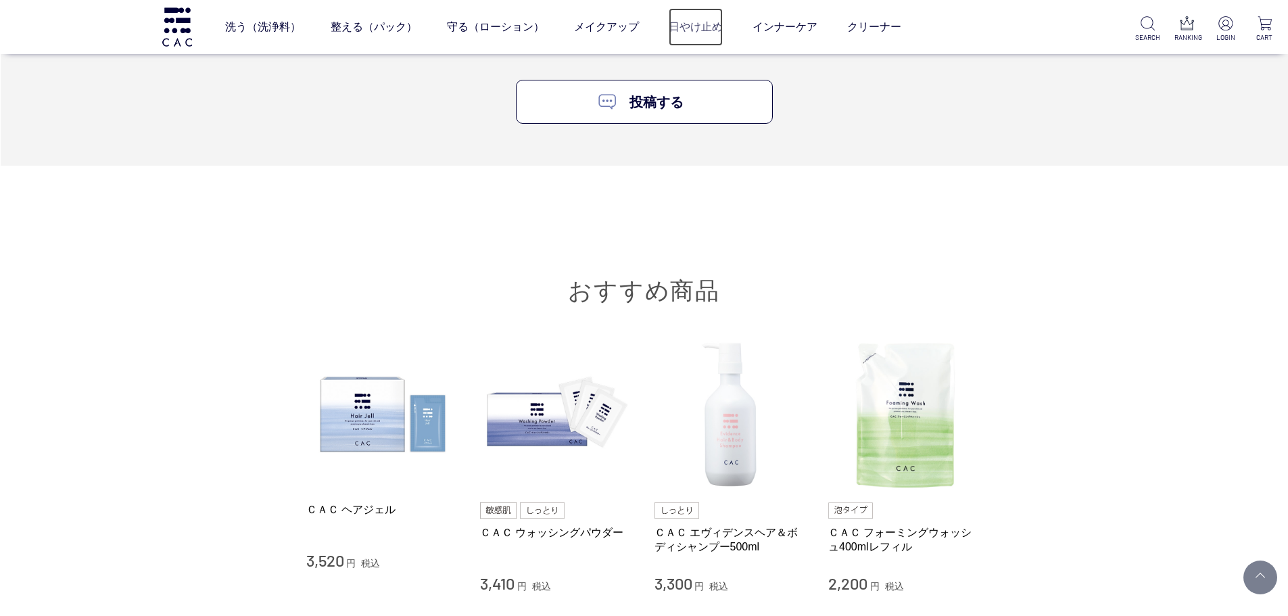
click at [695, 25] on link "日やけ止め" at bounding box center [696, 27] width 54 height 38
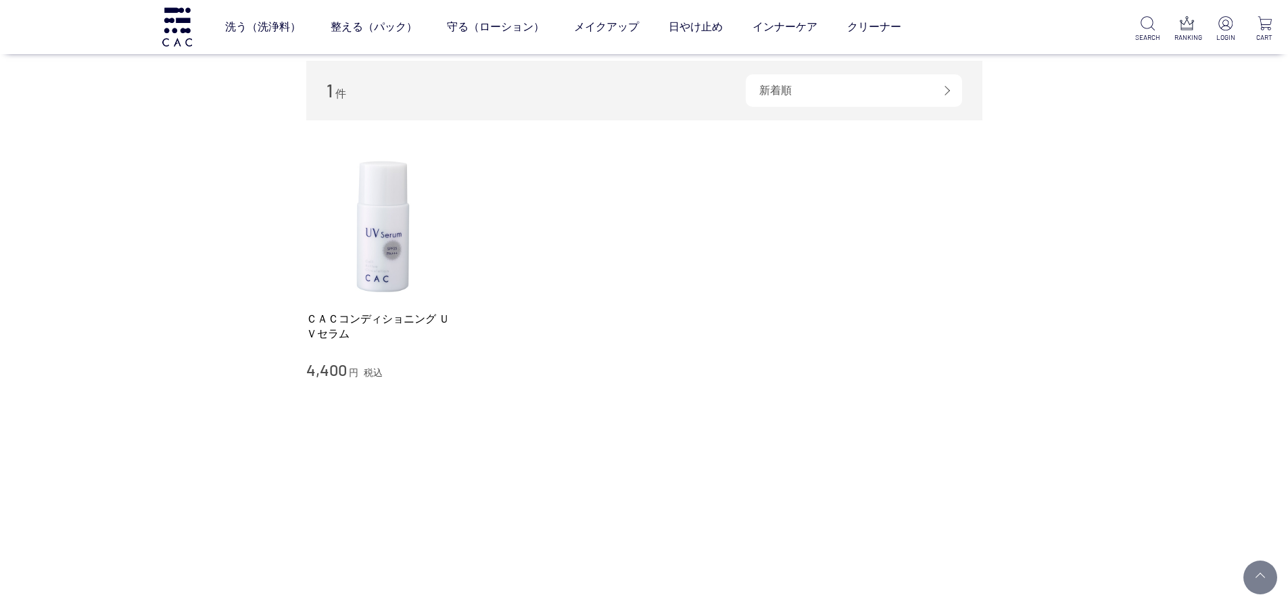
scroll to position [135, 0]
click at [368, 216] on img at bounding box center [383, 223] width 154 height 154
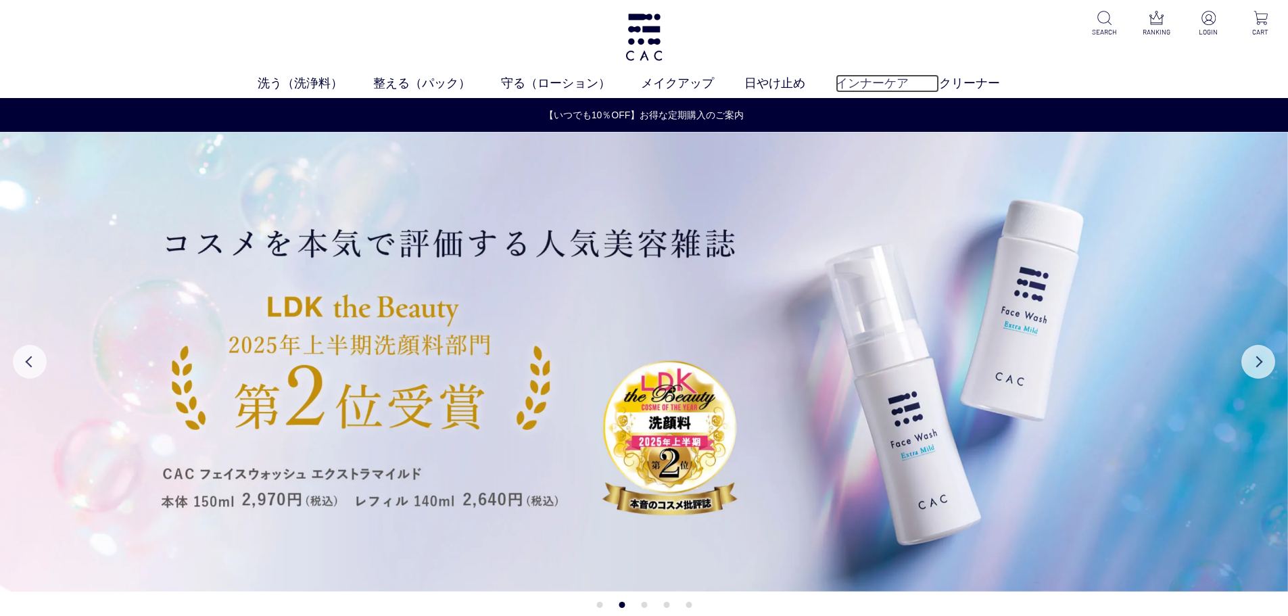
click at [855, 85] on link "インナーケア" at bounding box center [887, 83] width 103 height 18
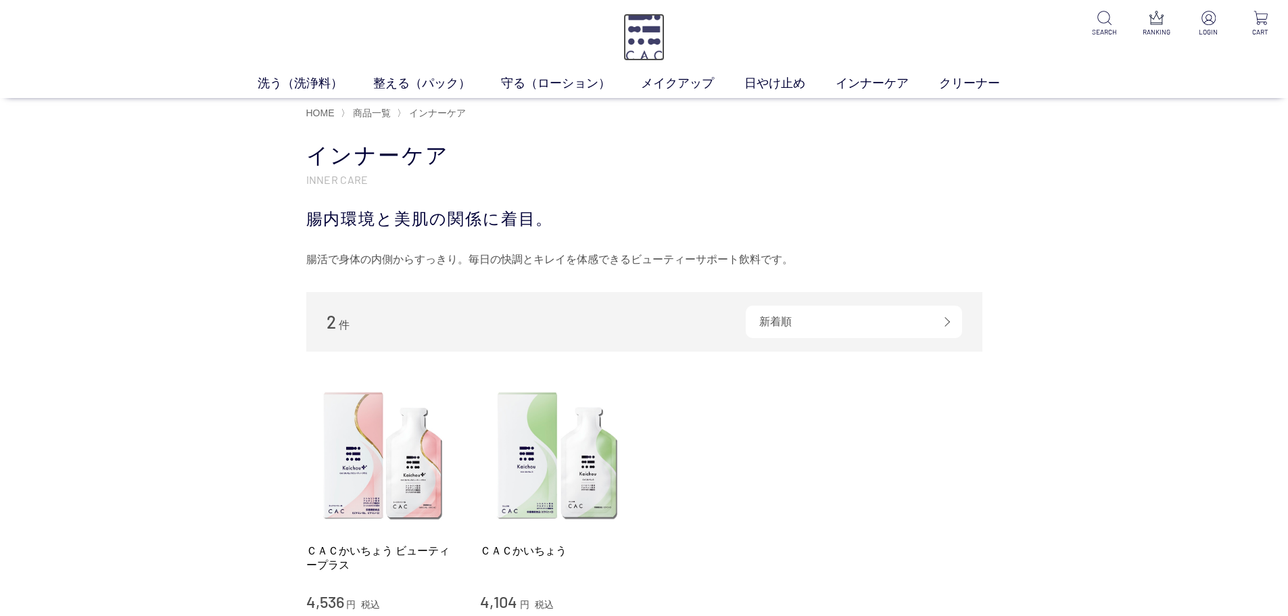
click at [648, 50] on img at bounding box center [643, 37] width 41 height 47
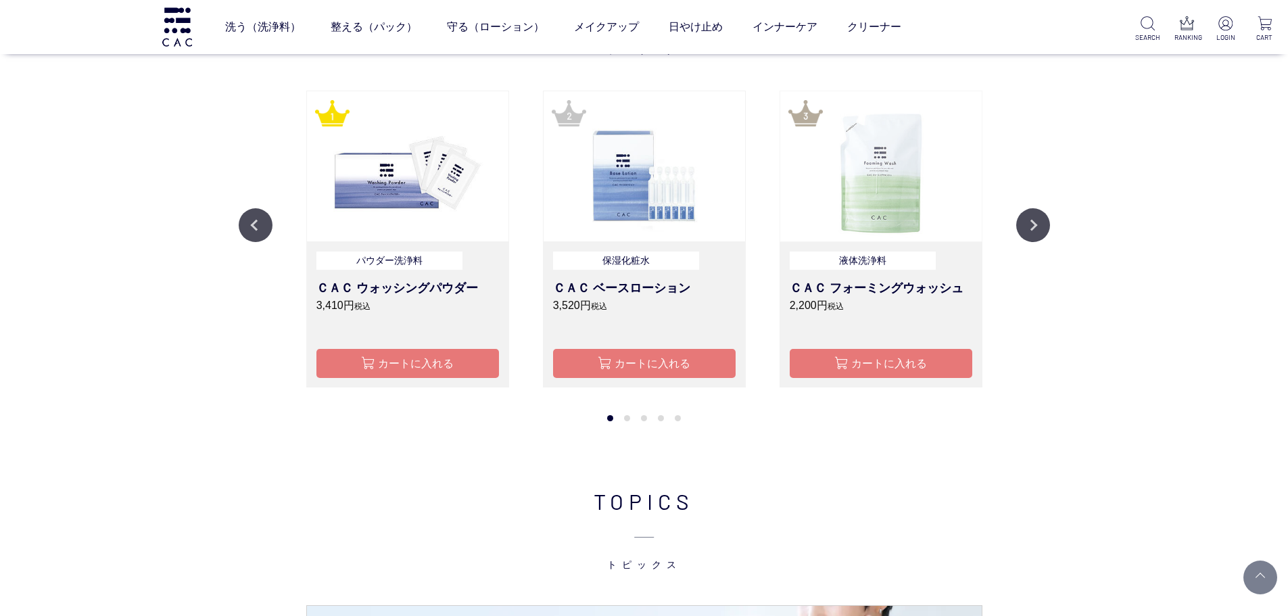
scroll to position [1623, 0]
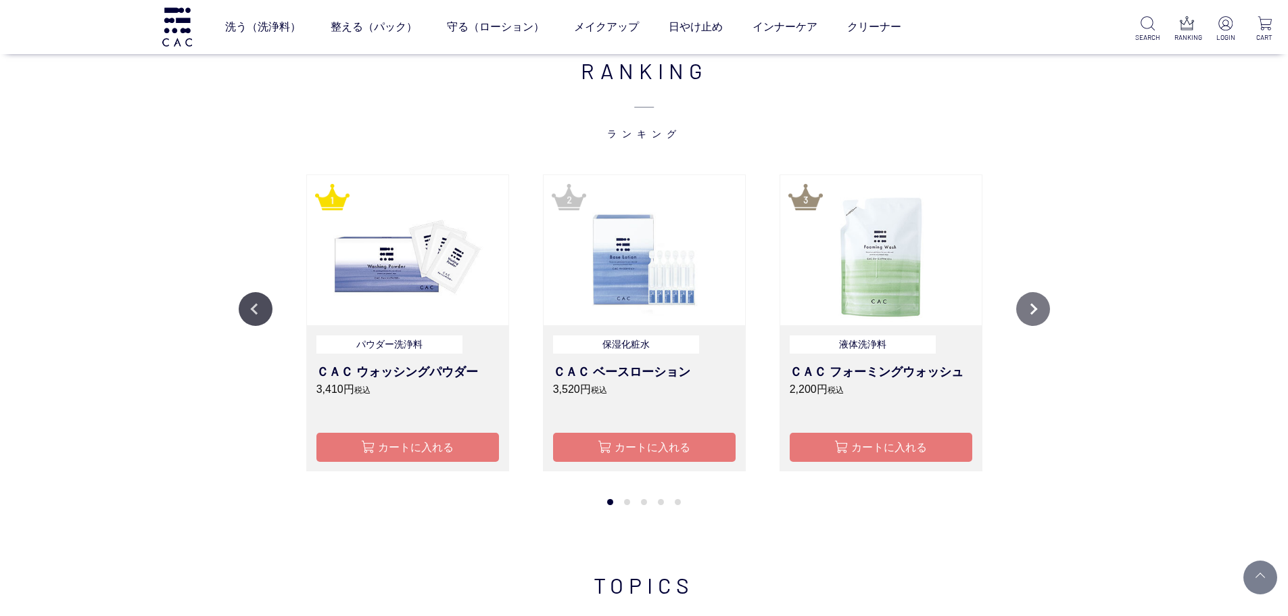
click at [1037, 309] on button "Next" at bounding box center [1033, 309] width 34 height 34
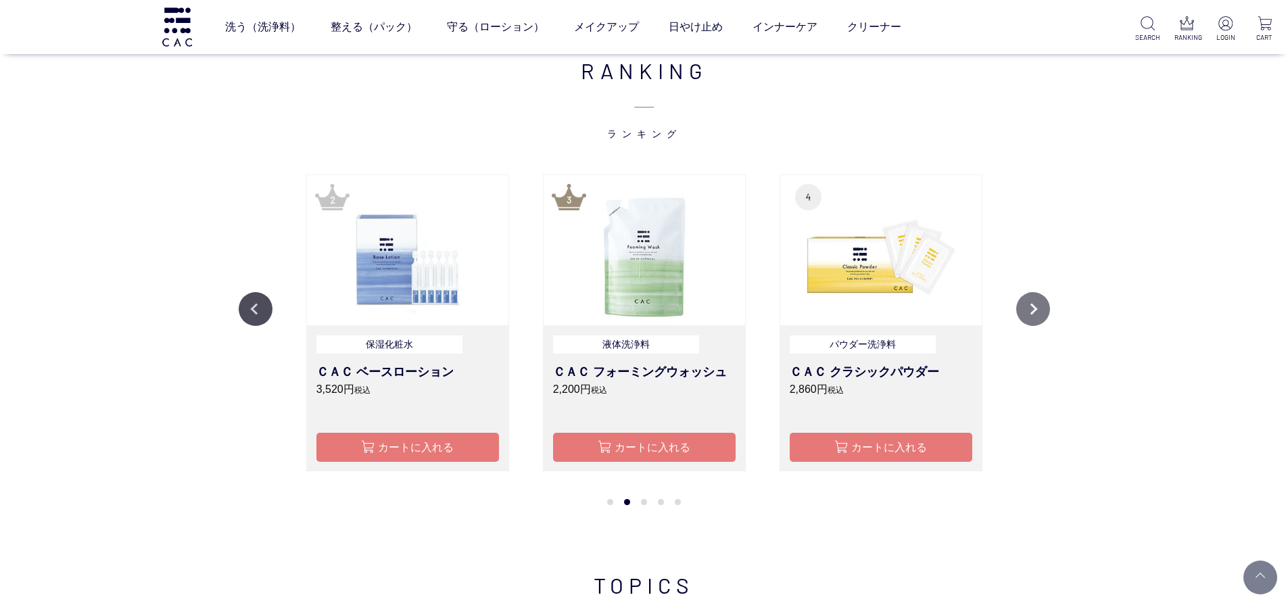
click at [1037, 309] on button "Next" at bounding box center [1033, 309] width 34 height 34
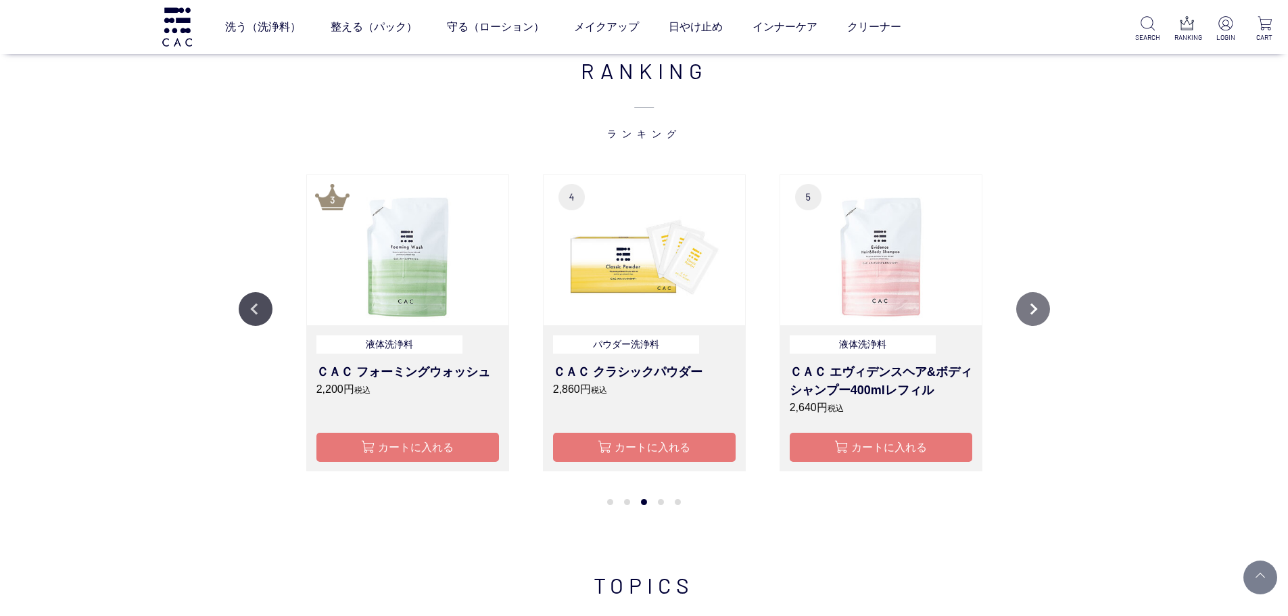
click at [1037, 309] on button "Next" at bounding box center [1033, 309] width 34 height 34
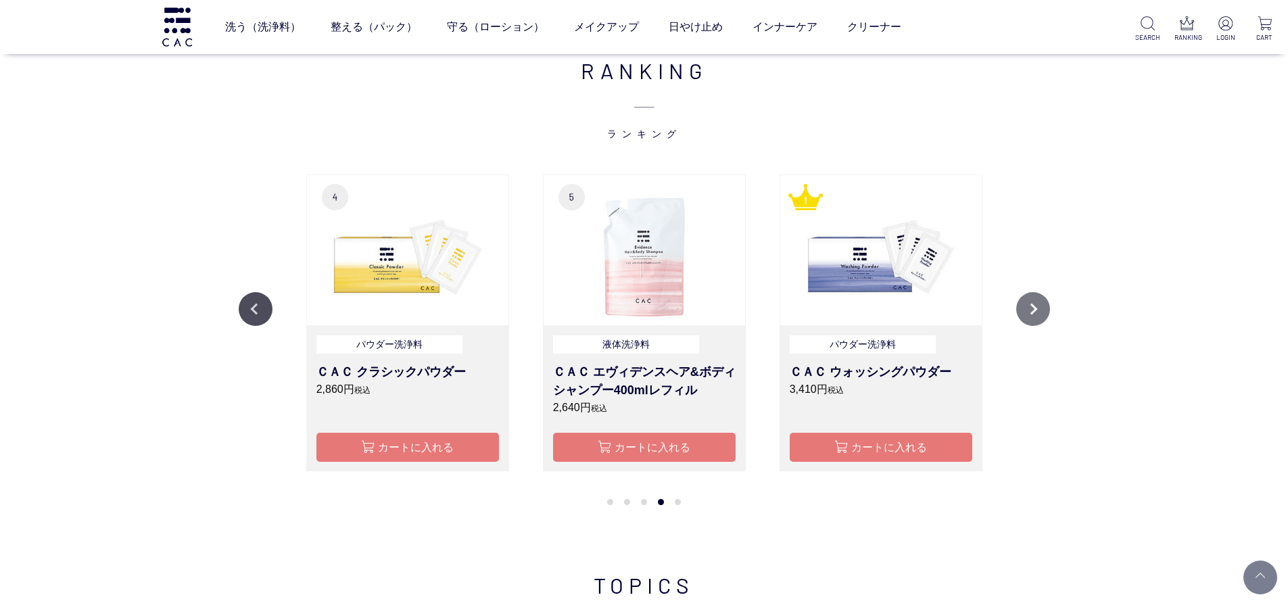
click at [1037, 309] on button "Next" at bounding box center [1033, 309] width 34 height 34
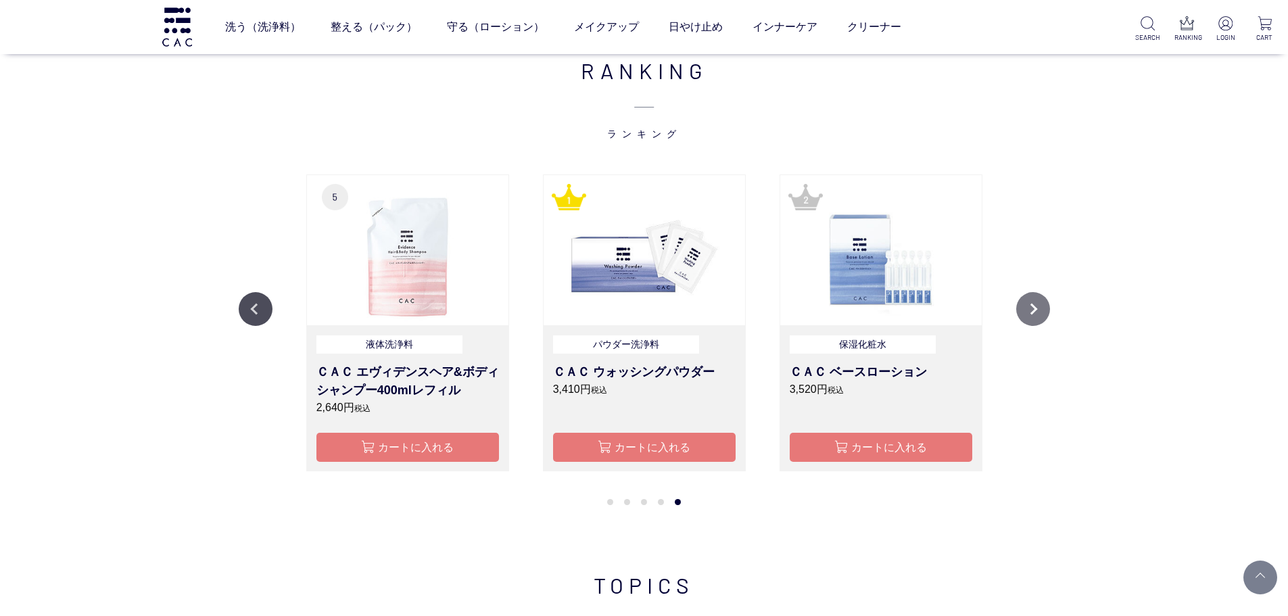
click at [1037, 309] on button "Next" at bounding box center [1033, 309] width 34 height 34
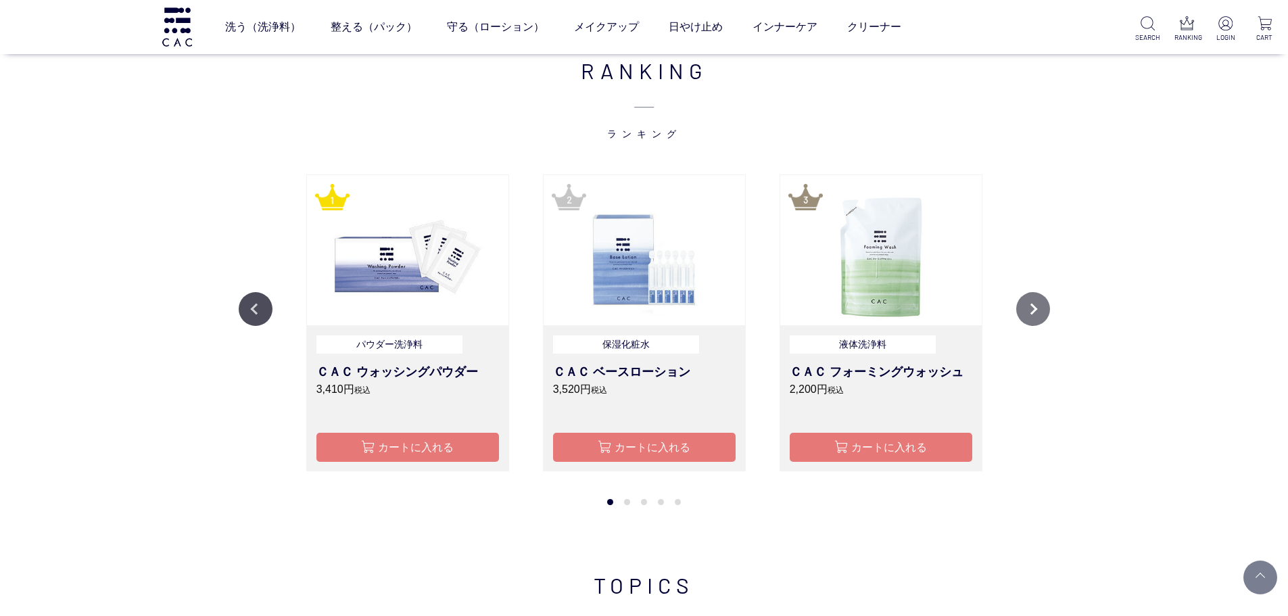
click at [1037, 309] on button "Next" at bounding box center [1033, 309] width 34 height 34
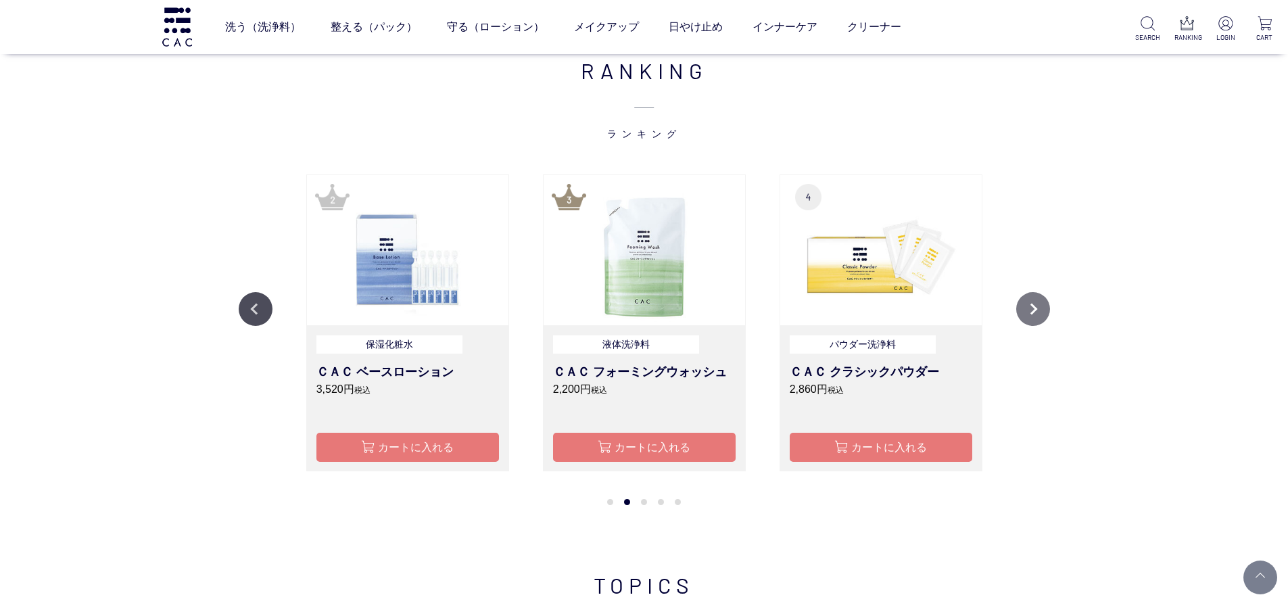
click at [1037, 309] on button "Next" at bounding box center [1033, 309] width 34 height 34
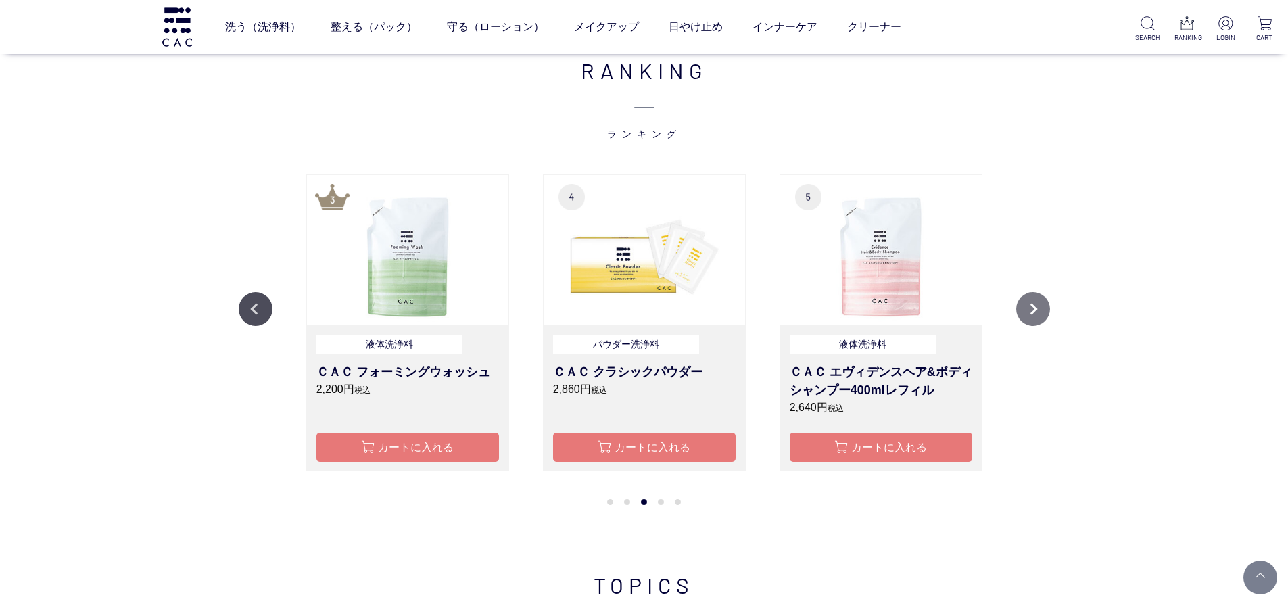
click at [1037, 309] on button "Next" at bounding box center [1033, 309] width 34 height 34
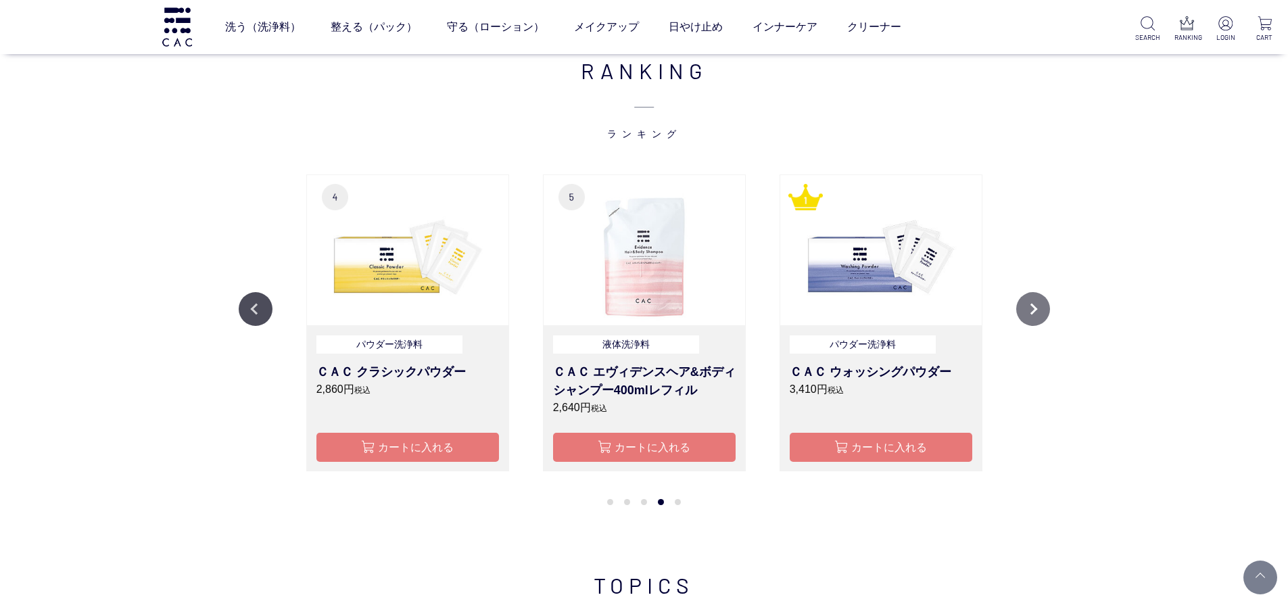
click at [1037, 309] on button "Next" at bounding box center [1033, 309] width 34 height 34
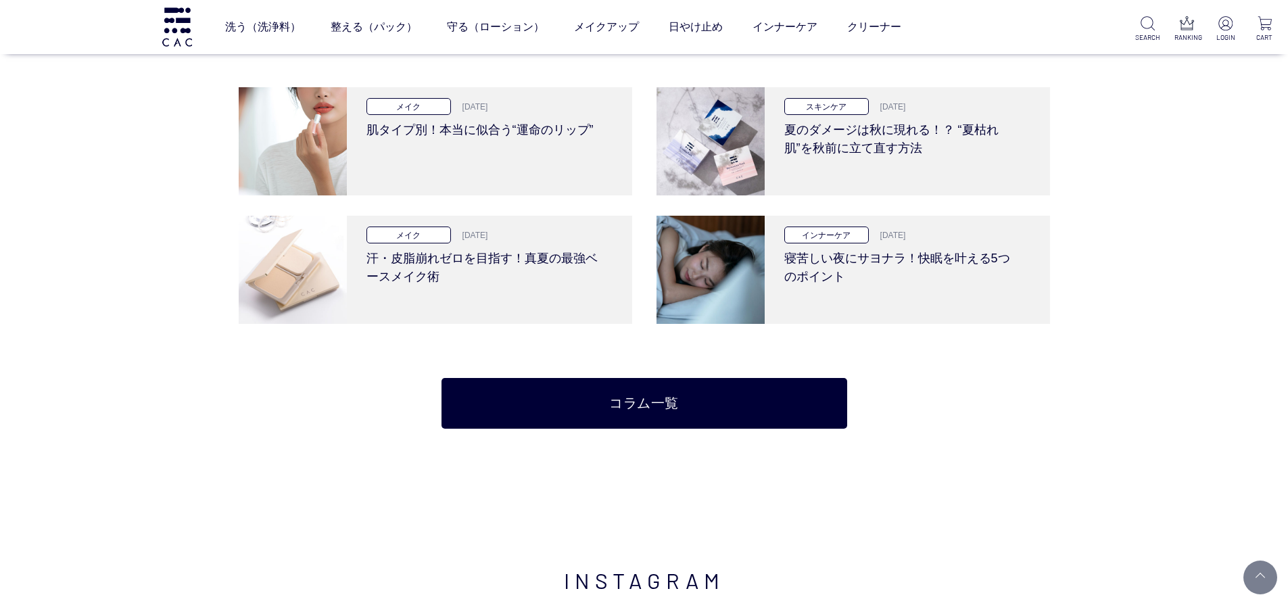
scroll to position [3011, 0]
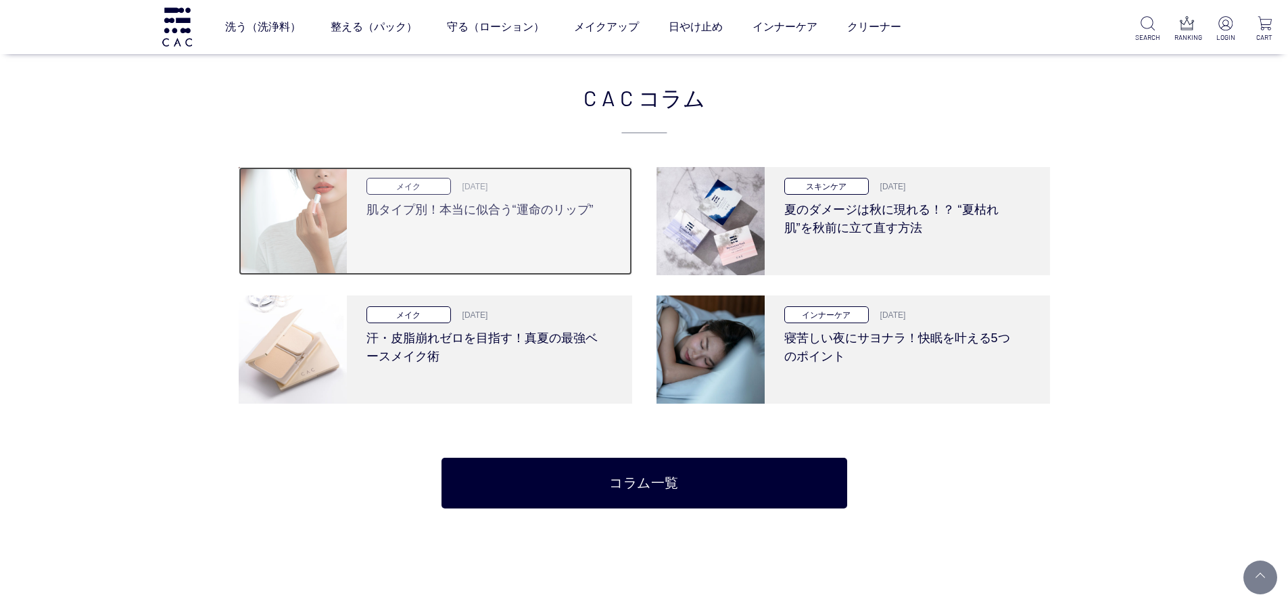
click at [441, 225] on div "メイク 2025.09.25 肌タイプ別！本当に似合う“運命のリップ”" at bounding box center [484, 221] width 275 height 108
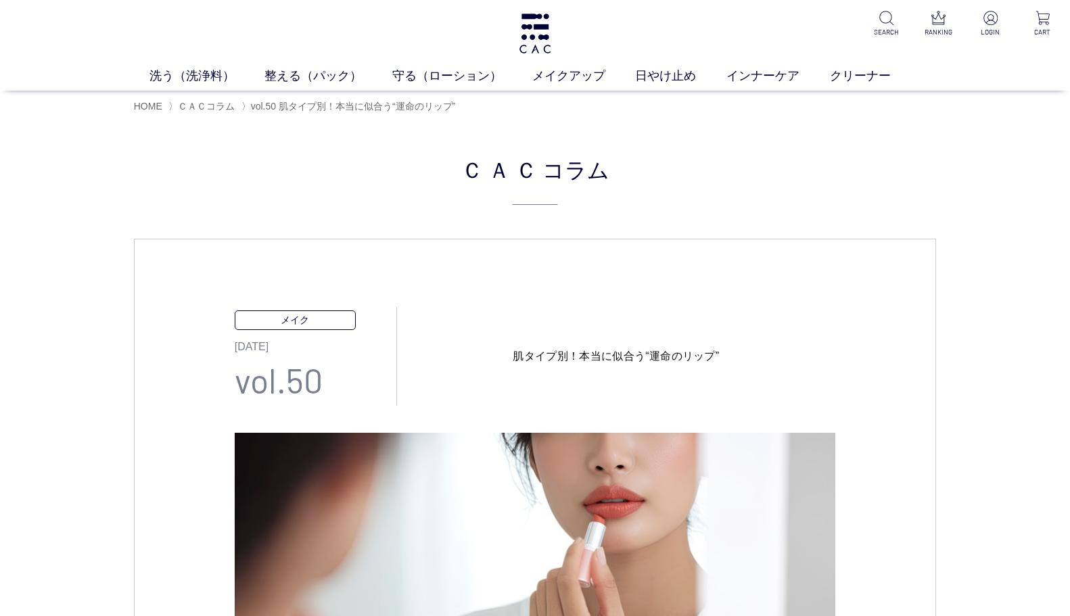
drag, startPoint x: 569, startPoint y: 358, endPoint x: 615, endPoint y: 349, distance: 46.8
click at [615, 350] on h1 "肌タイプ別！本当に似合う“運命のリップ”" at bounding box center [616, 356] width 439 height 16
click at [615, 349] on h1 "肌タイプ別！本当に似合う“運命のリップ”" at bounding box center [616, 356] width 439 height 16
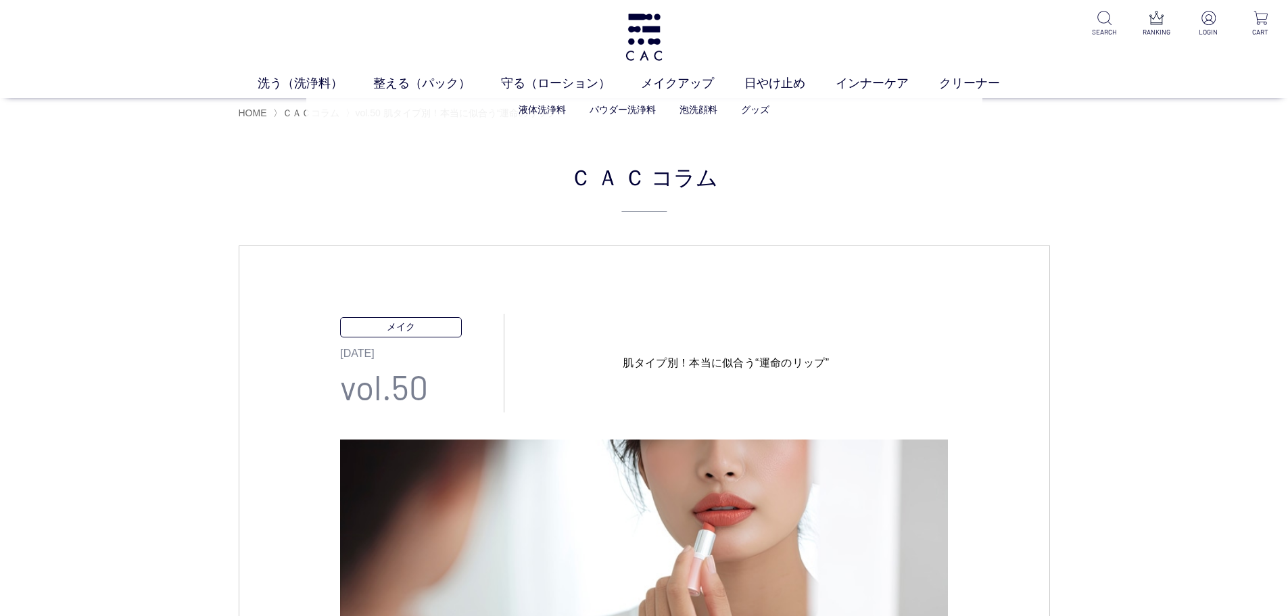
click at [322, 112] on ul "液体洗浄料 パウダー洗浄料 泡洗顔料 グッズ" at bounding box center [644, 109] width 676 height 33
click at [300, 114] on span "ＣＡＣコラム" at bounding box center [311, 112] width 57 height 11
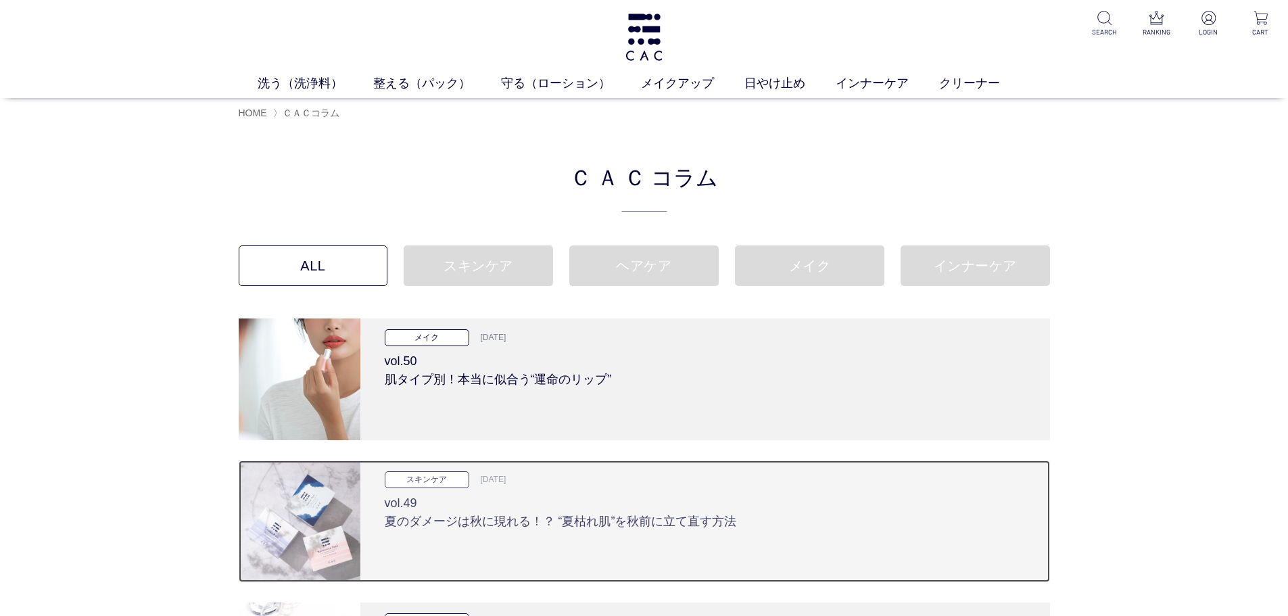
click at [647, 527] on h3 "vol.49 夏のダメージは秋に現れる！？ “夏枯れ肌”を秋前に立て直す方法" at bounding box center [705, 509] width 641 height 43
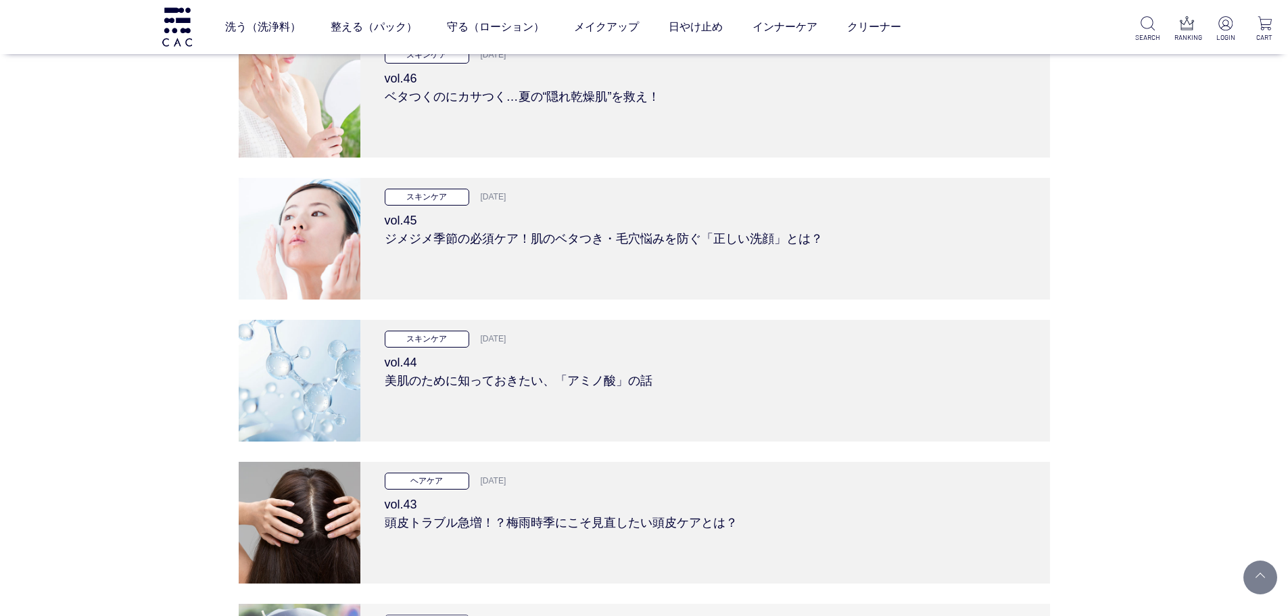
scroll to position [744, 0]
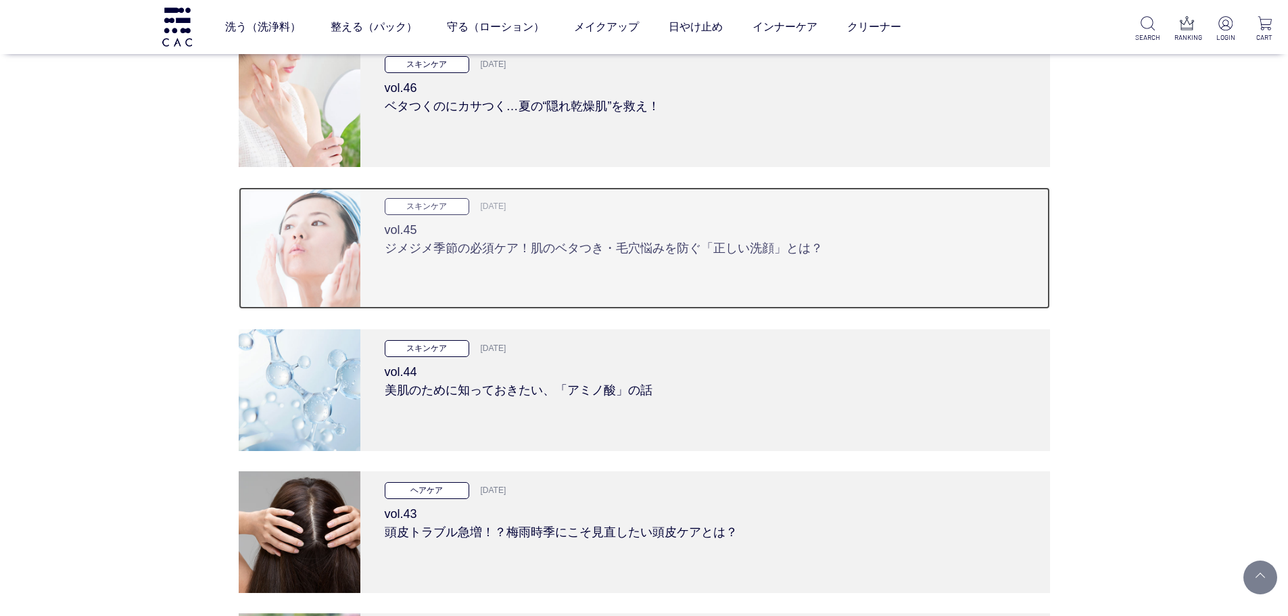
click at [437, 248] on h3 "vol.45 ジメジメ季節の必須ケア！肌のベタつき・毛穴悩みを防ぐ「正しい洗顔」とは？" at bounding box center [705, 236] width 641 height 43
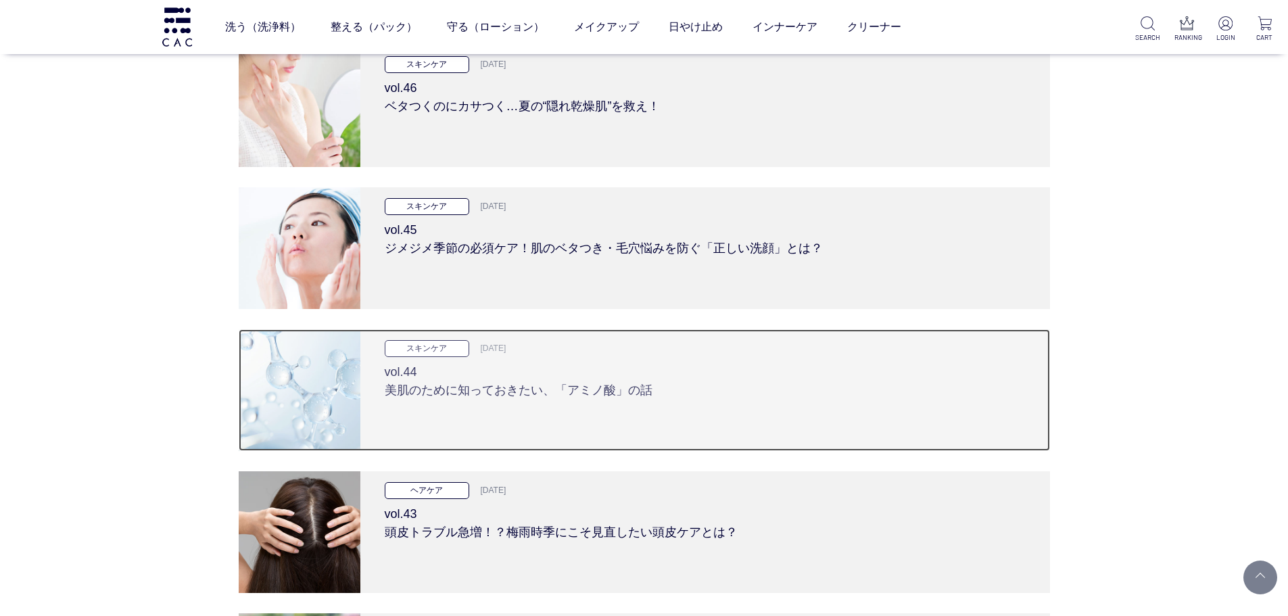
click at [517, 394] on h3 "vol.44 美肌のために知っておきたい、「アミノ酸」の話" at bounding box center [705, 378] width 641 height 43
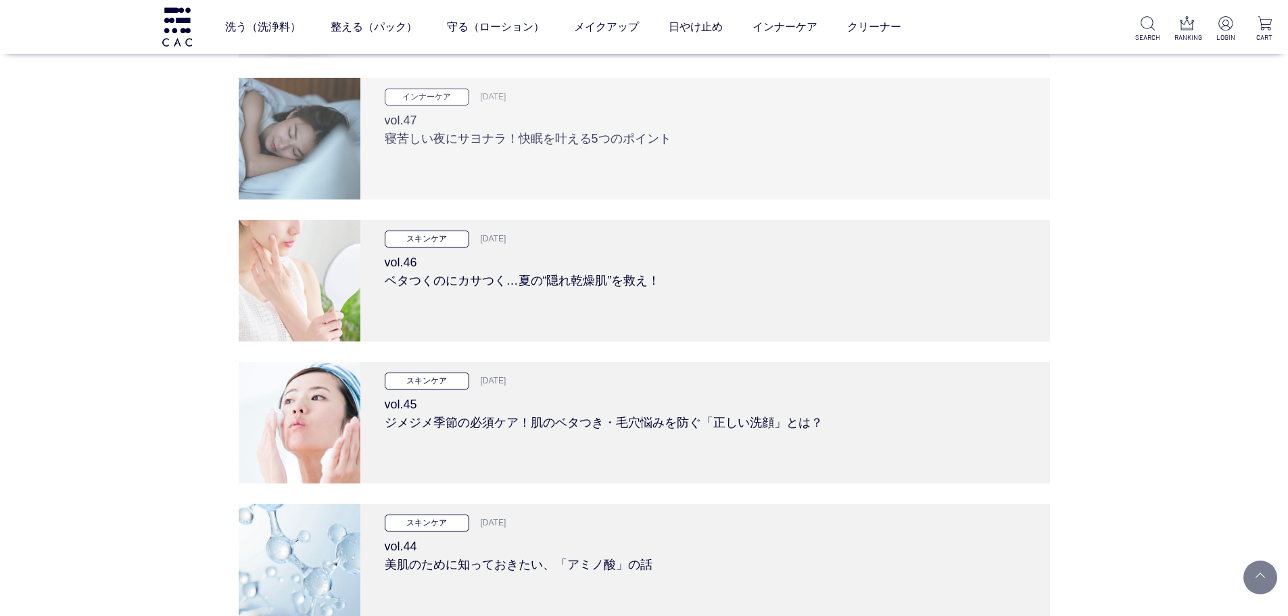
scroll to position [541, 0]
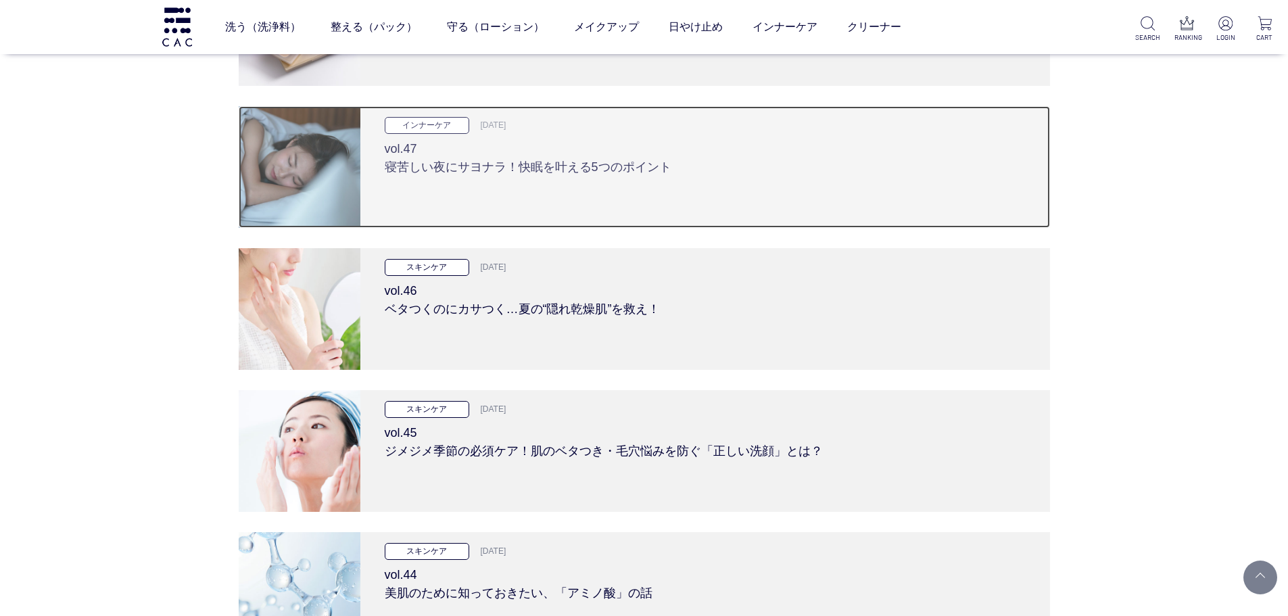
click at [459, 162] on h3 "vol.47 寝苦しい夜にサヨナラ！快眠を叶える5つのポイント" at bounding box center [705, 155] width 641 height 43
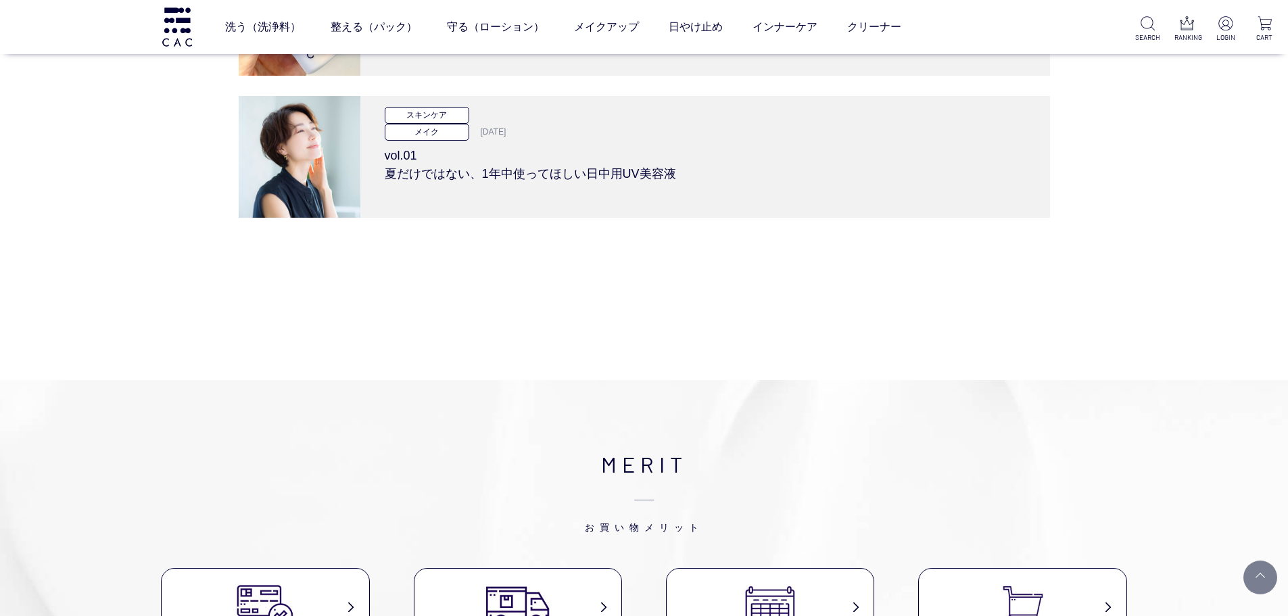
scroll to position [6963, 0]
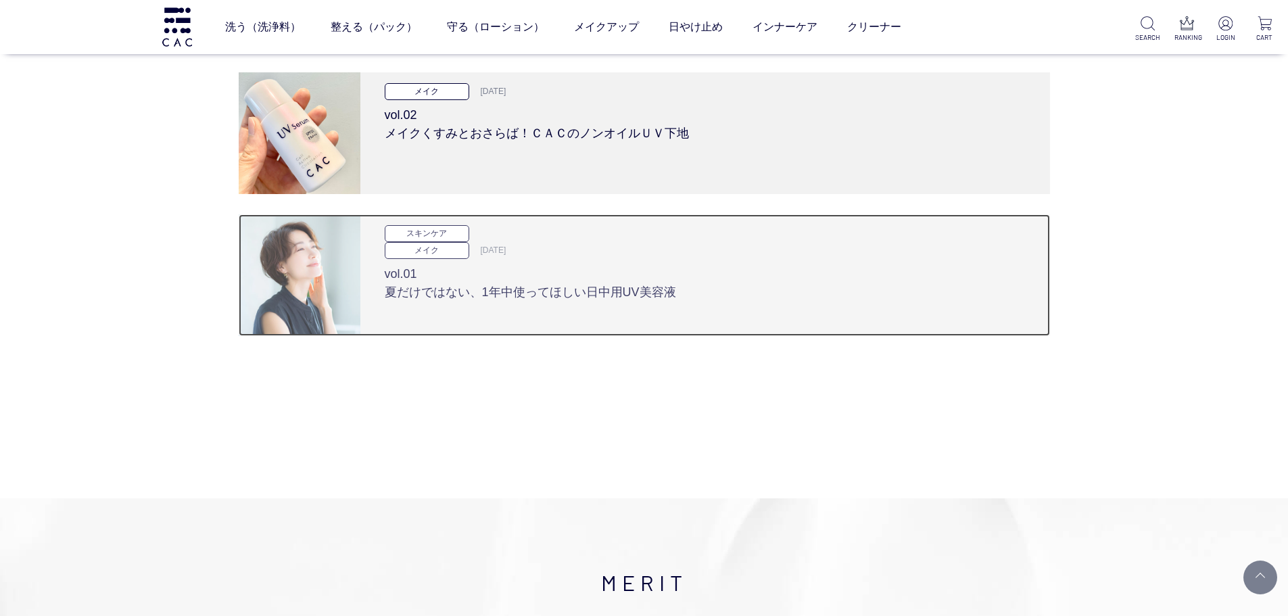
click at [483, 297] on h3 "vol.01 夏だけではない、1年中使ってほしい日中用UV美容液" at bounding box center [705, 280] width 641 height 43
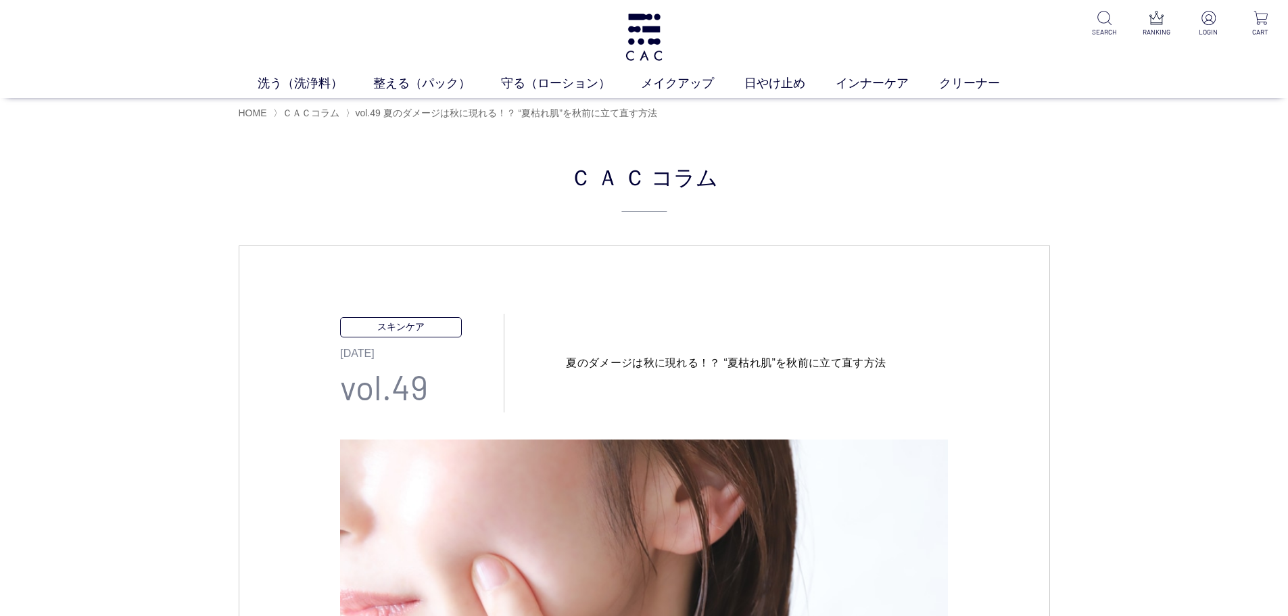
drag, startPoint x: 644, startPoint y: 368, endPoint x: 539, endPoint y: 293, distance: 127.9
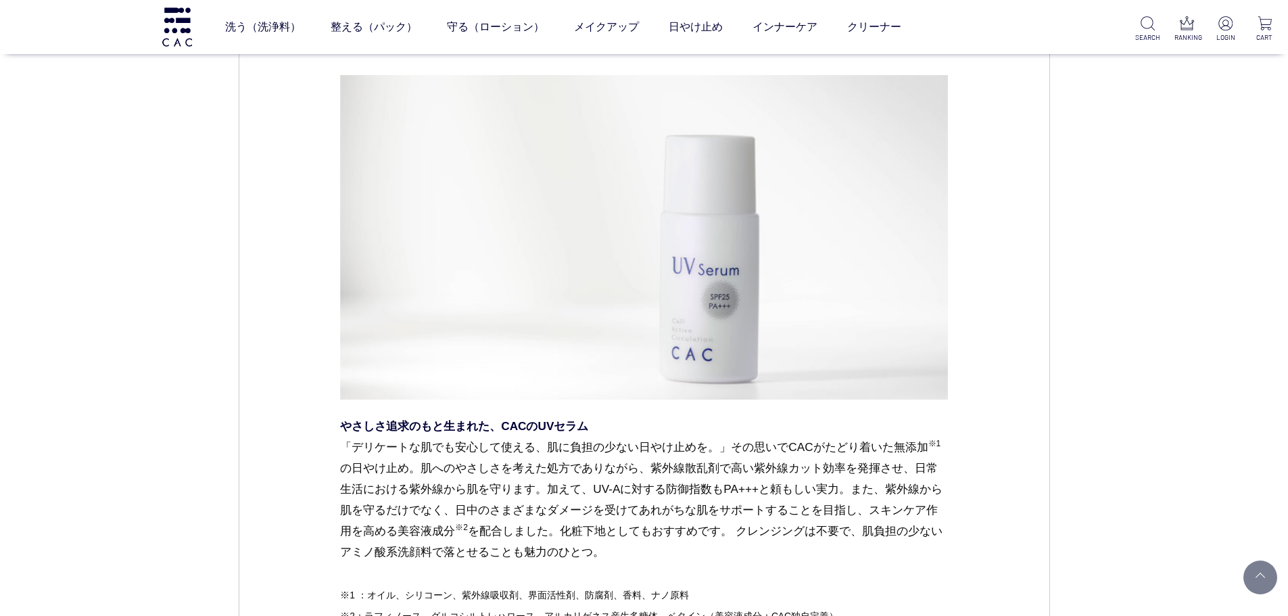
scroll to position [1352, 0]
